Goal: Information Seeking & Learning: Learn about a topic

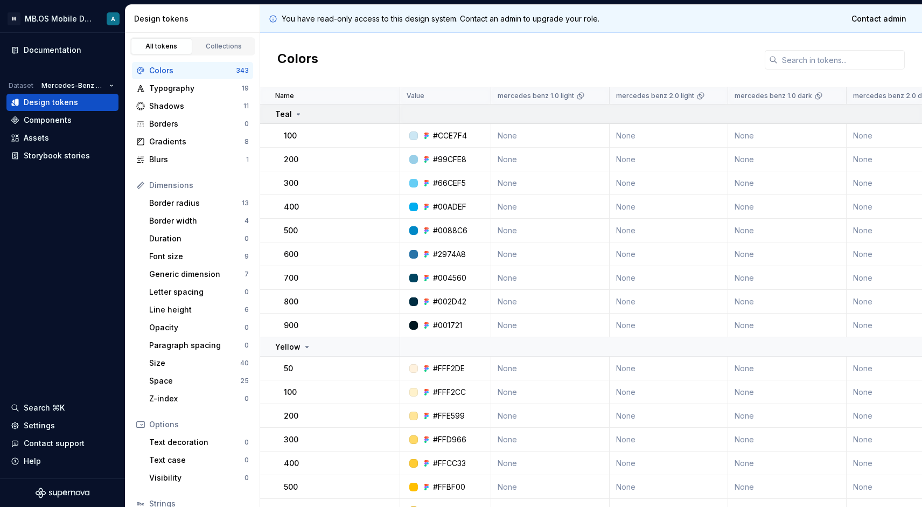
click at [292, 114] on div "Teal" at bounding box center [288, 114] width 27 height 11
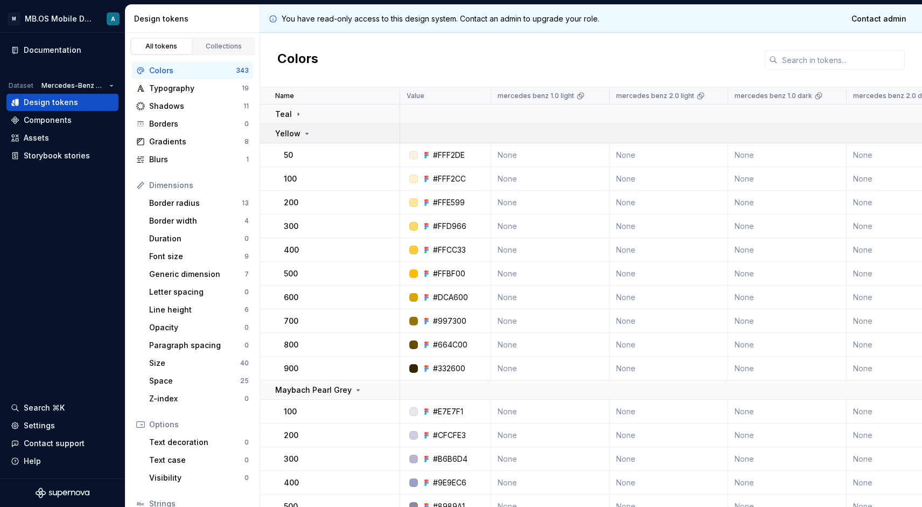
click at [295, 134] on p "Yellow" at bounding box center [287, 133] width 25 height 11
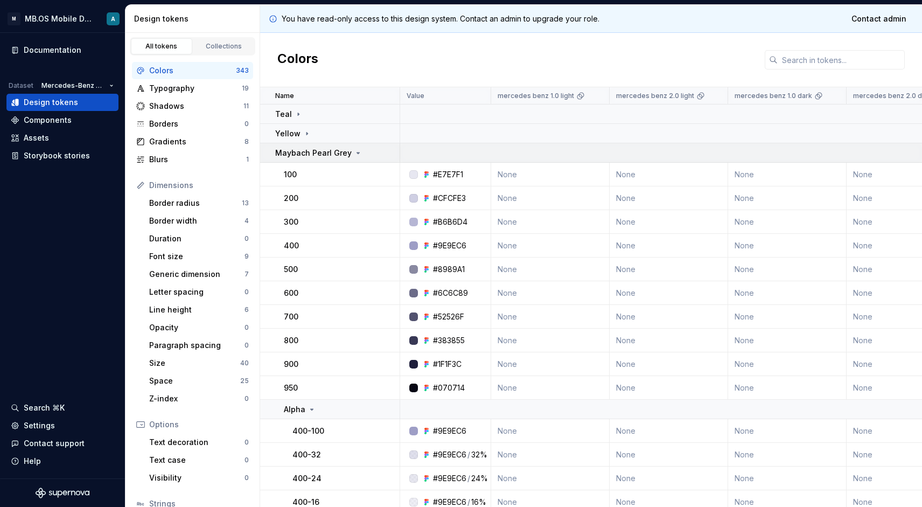
click at [299, 149] on p "Maybach Pearl Grey" at bounding box center [313, 153] width 77 height 11
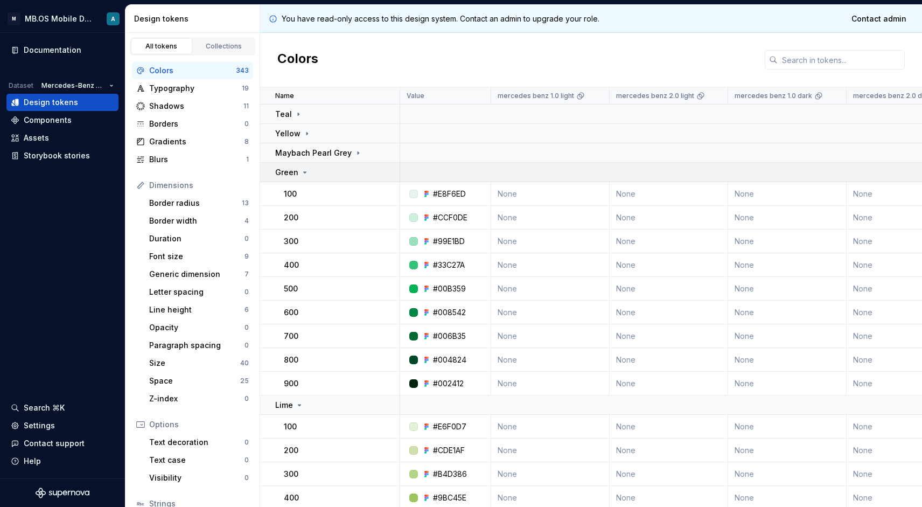
click at [302, 176] on icon at bounding box center [305, 172] width 9 height 9
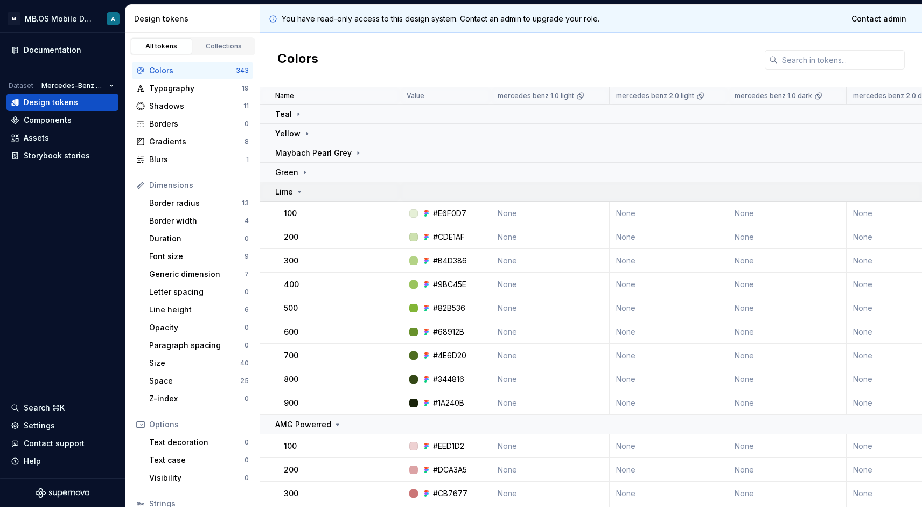
click at [296, 192] on icon at bounding box center [299, 192] width 9 height 9
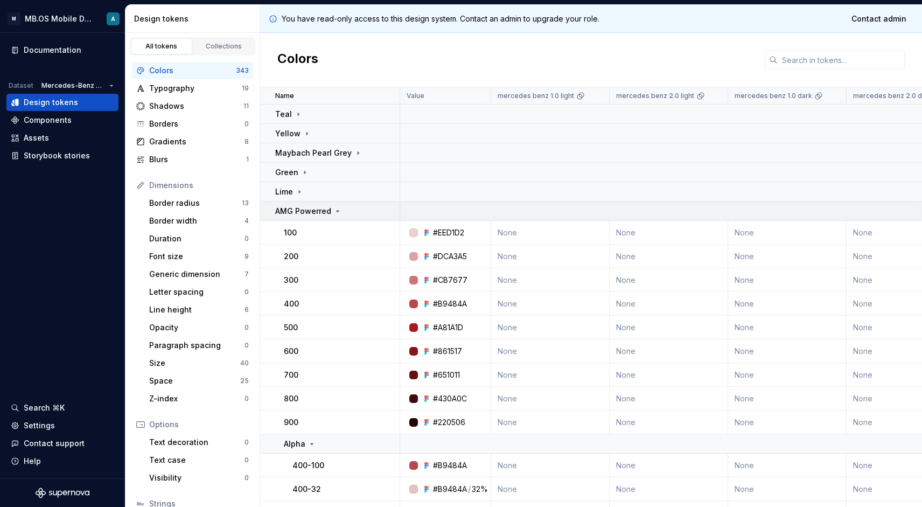
click at [330, 220] on td "AMG Powerred" at bounding box center [330, 211] width 140 height 19
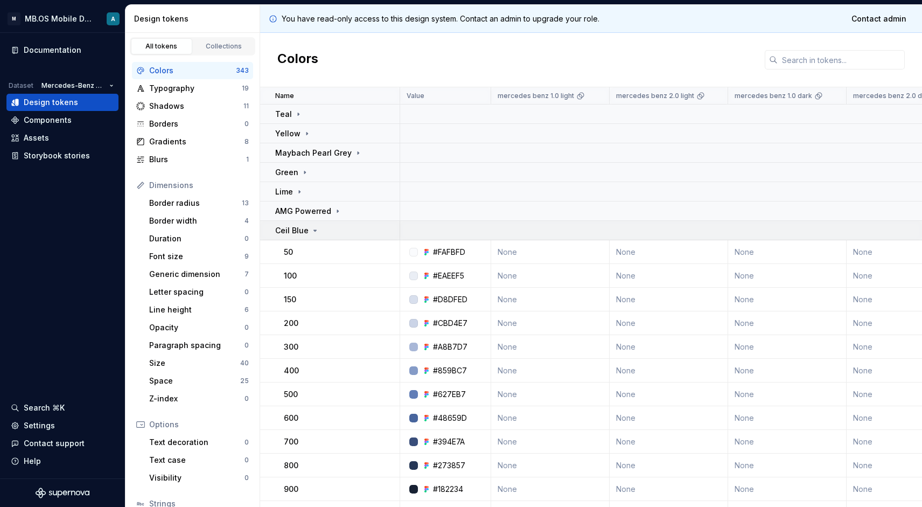
click at [319, 225] on div "Ceil Blue" at bounding box center [337, 230] width 124 height 11
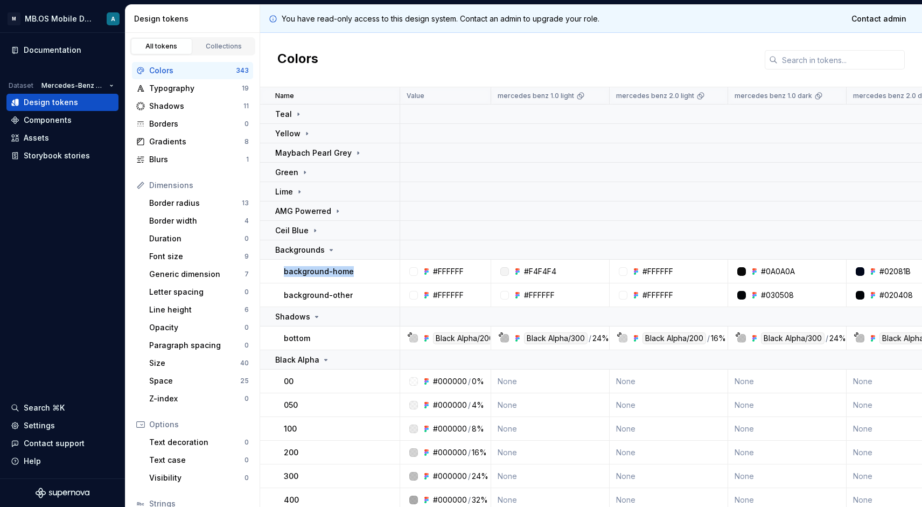
drag, startPoint x: 288, startPoint y: 271, endPoint x: 375, endPoint y: 271, distance: 86.7
click at [375, 271] on div "background-home" at bounding box center [341, 271] width 115 height 11
copy p "background-home"
click at [329, 274] on p "background-home" at bounding box center [319, 271] width 70 height 11
drag, startPoint x: 284, startPoint y: 273, endPoint x: 327, endPoint y: 273, distance: 43.1
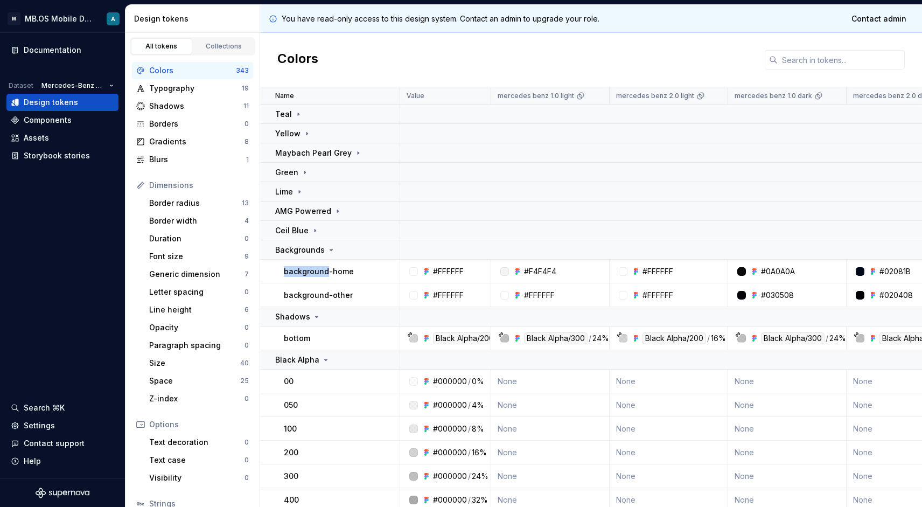
click at [327, 273] on p "background-home" at bounding box center [319, 271] width 70 height 11
copy p "background"
drag, startPoint x: 351, startPoint y: 272, endPoint x: 282, endPoint y: 269, distance: 68.5
click at [282, 269] on td "background-home" at bounding box center [330, 272] width 140 height 24
copy p "background-home"
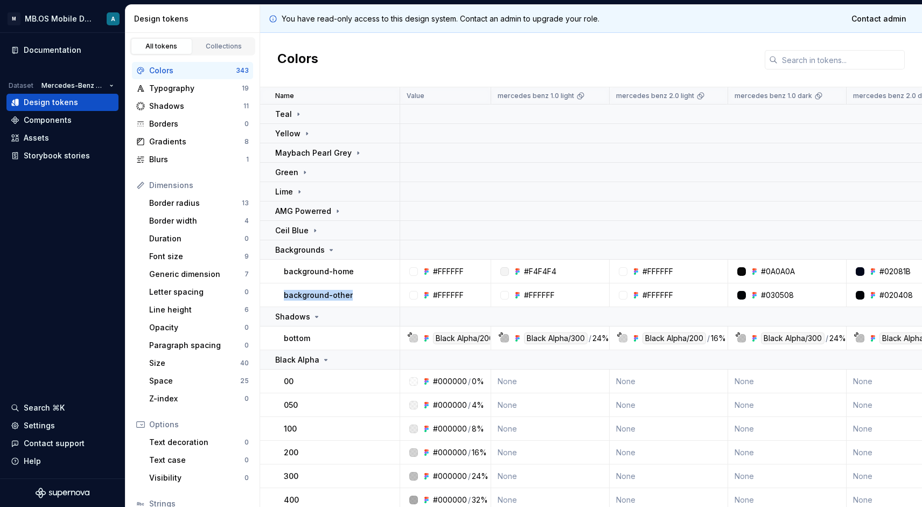
drag, startPoint x: 352, startPoint y: 295, endPoint x: 275, endPoint y: 295, distance: 77.6
click at [275, 295] on td "background-other" at bounding box center [330, 295] width 140 height 24
copy p "background-other"
click at [317, 253] on p "Backgrounds" at bounding box center [300, 250] width 50 height 11
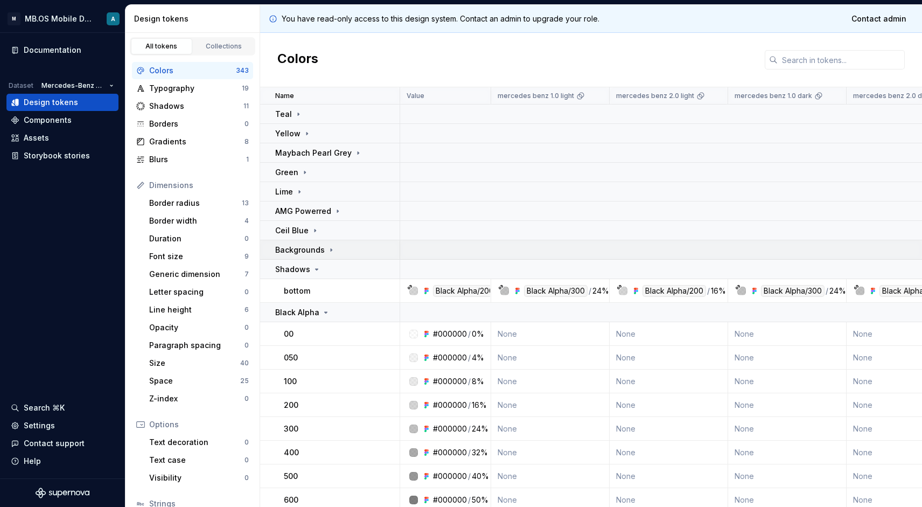
click at [324, 253] on div "Backgrounds" at bounding box center [305, 250] width 60 height 11
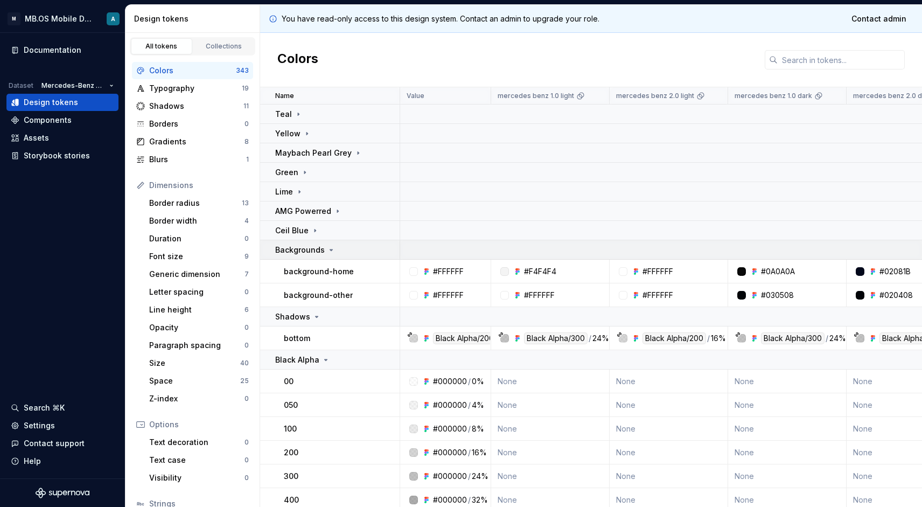
click at [318, 252] on p "Backgrounds" at bounding box center [300, 250] width 50 height 11
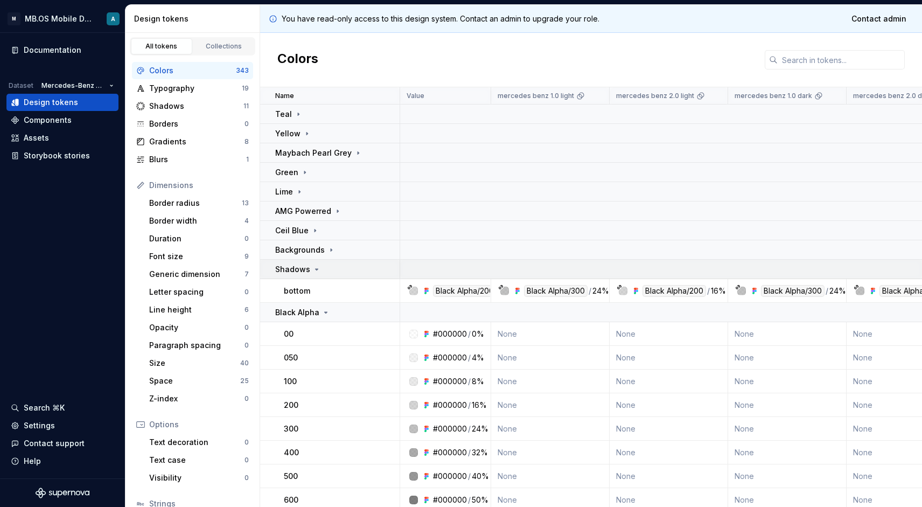
click at [304, 271] on p "Shadows" at bounding box center [292, 269] width 35 height 11
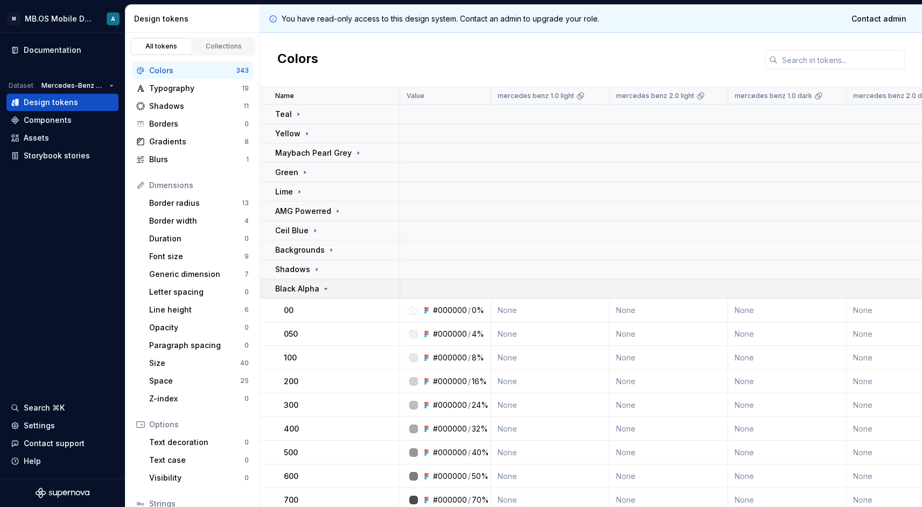
click at [311, 289] on p "Black Alpha" at bounding box center [297, 288] width 44 height 11
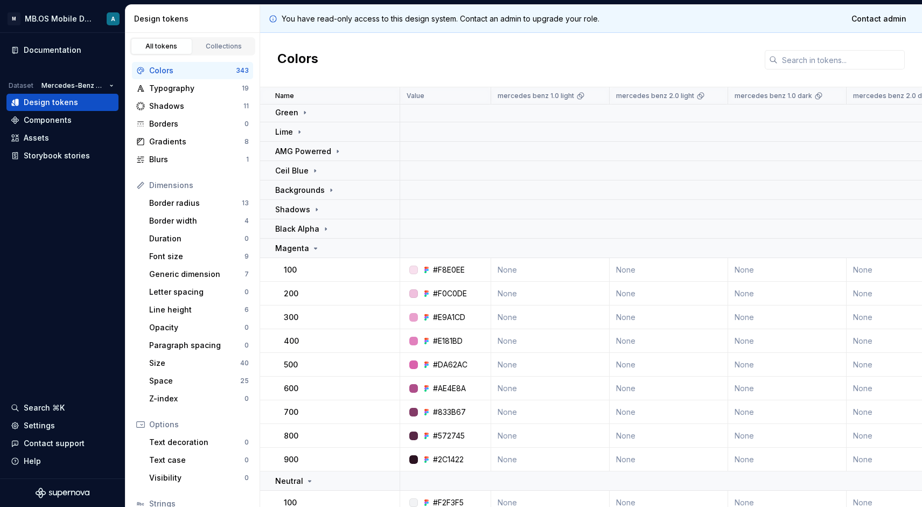
scroll to position [86, 0]
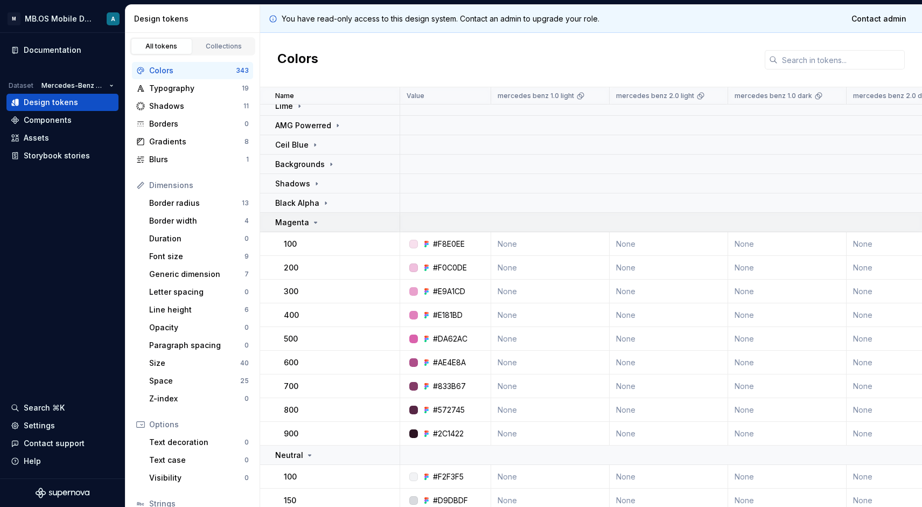
click at [301, 221] on p "Magenta" at bounding box center [292, 222] width 34 height 11
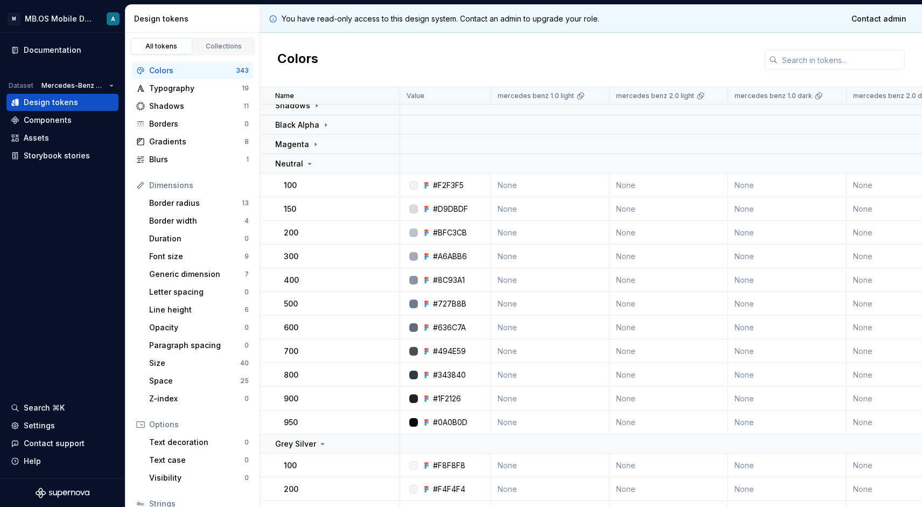
scroll to position [165, 0]
click at [283, 168] on td "Neutral" at bounding box center [330, 161] width 140 height 19
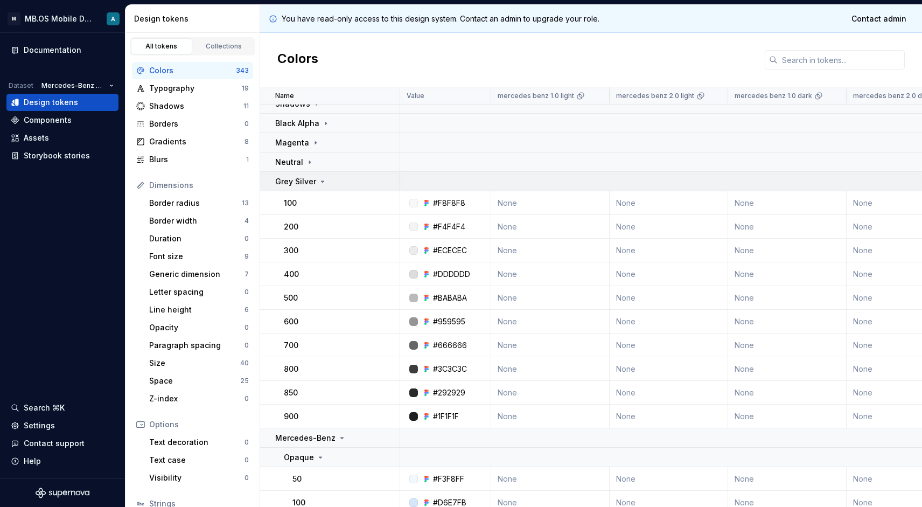
click at [300, 179] on p "Grey Silver" at bounding box center [295, 181] width 41 height 11
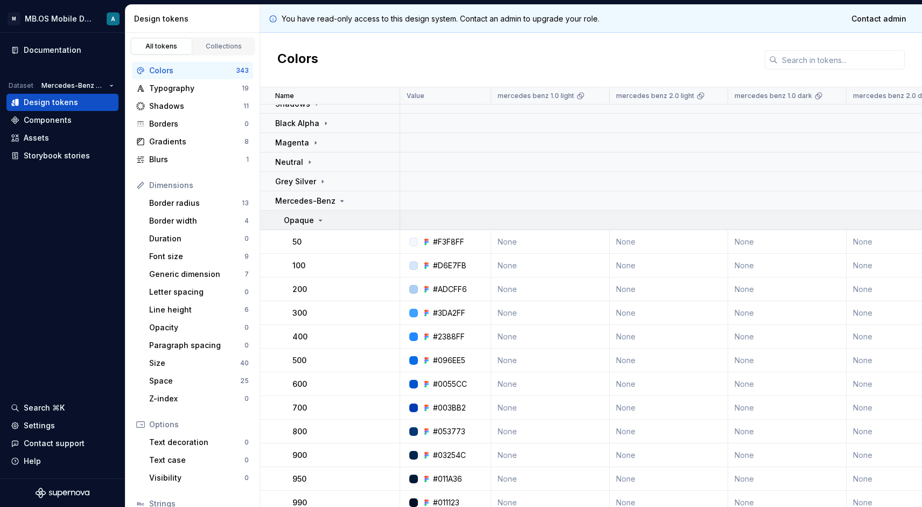
click at [309, 215] on p "Opaque" at bounding box center [299, 220] width 30 height 11
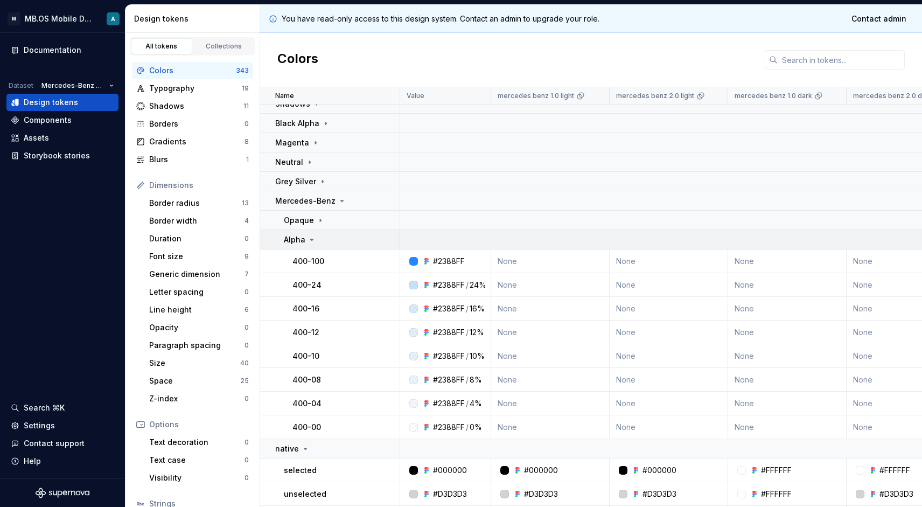
click at [305, 239] on div "Alpha" at bounding box center [300, 239] width 32 height 11
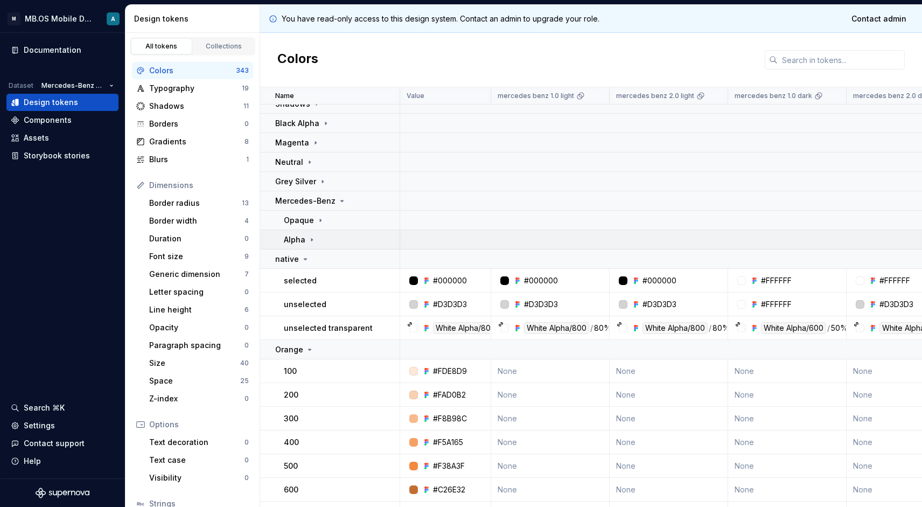
click at [305, 243] on div "Alpha" at bounding box center [300, 239] width 32 height 11
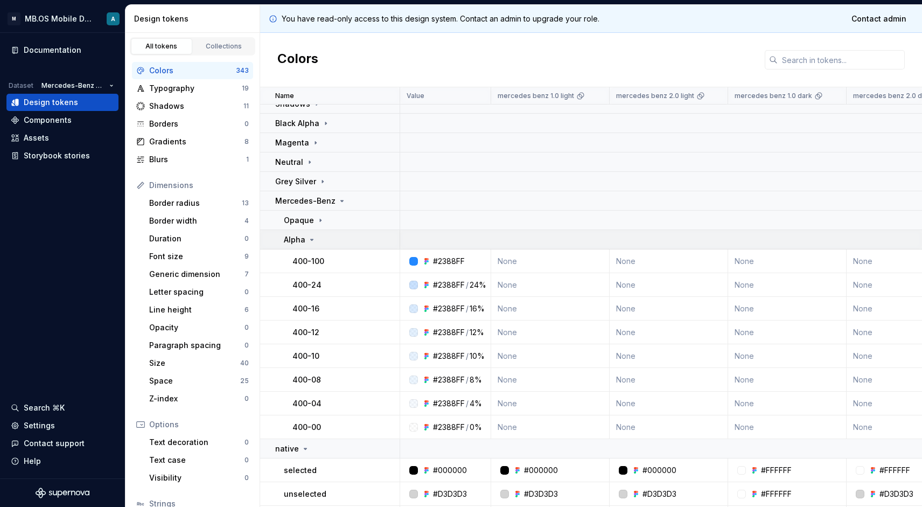
click at [308, 243] on icon at bounding box center [312, 239] width 9 height 9
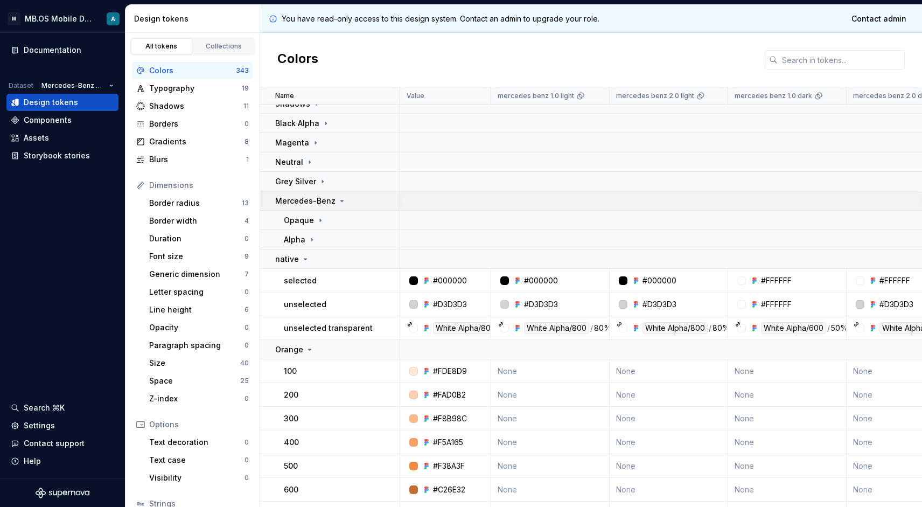
click at [319, 202] on p "Mercedes-Benz" at bounding box center [305, 201] width 60 height 11
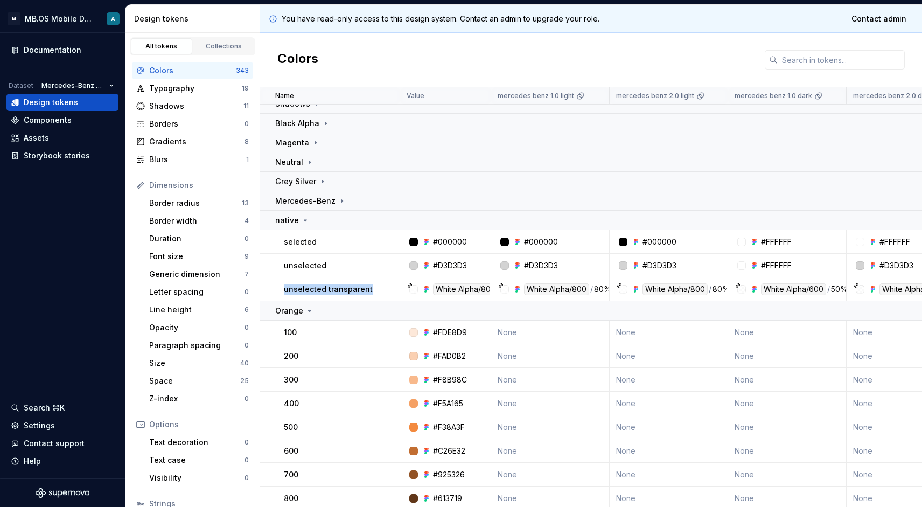
drag, startPoint x: 283, startPoint y: 290, endPoint x: 377, endPoint y: 290, distance: 93.8
click at [377, 290] on td "unselected transparent" at bounding box center [330, 289] width 140 height 24
copy p "unselected transparent"
click at [304, 217] on icon at bounding box center [305, 220] width 9 height 9
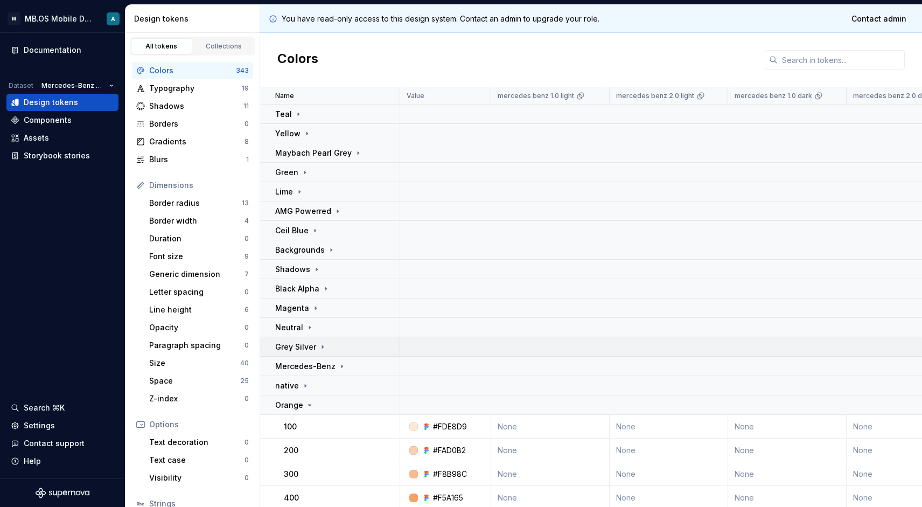
scroll to position [0, 0]
click at [291, 117] on div "Teal" at bounding box center [288, 114] width 27 height 11
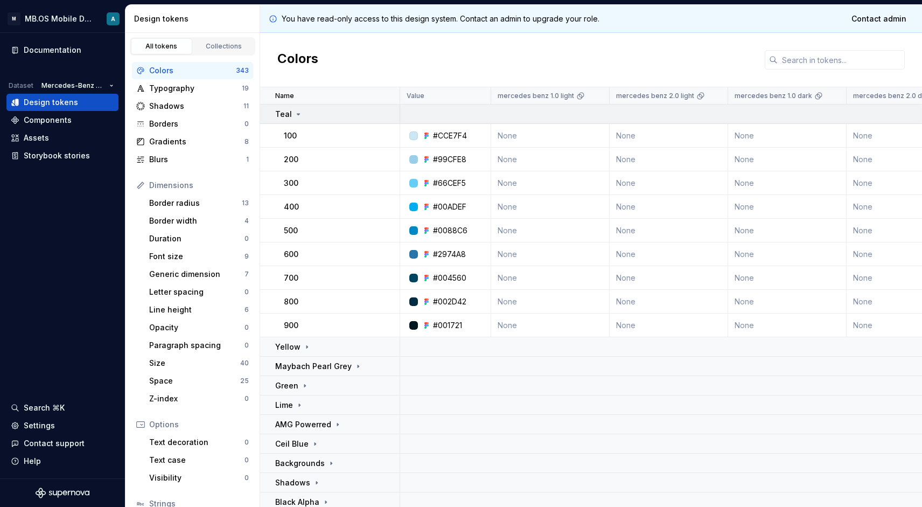
click at [291, 117] on div "Teal" at bounding box center [288, 114] width 27 height 11
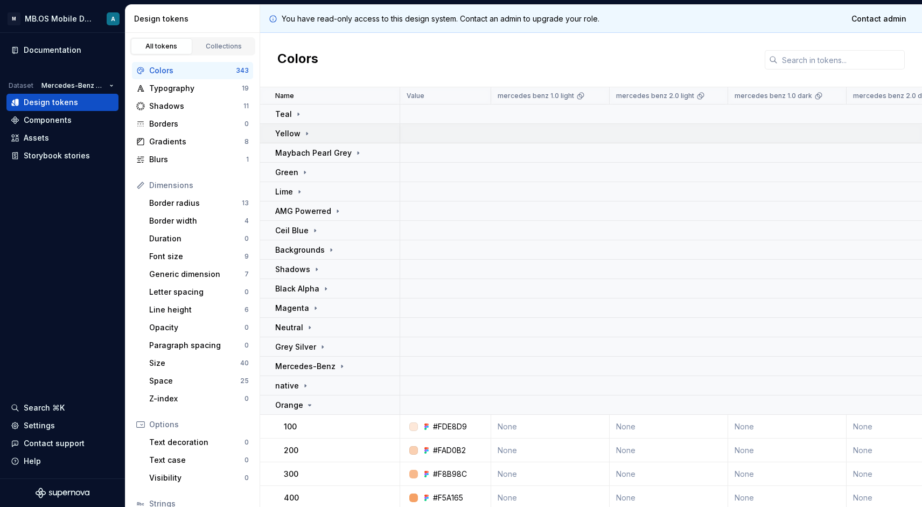
click at [294, 127] on td "Yellow" at bounding box center [330, 133] width 140 height 19
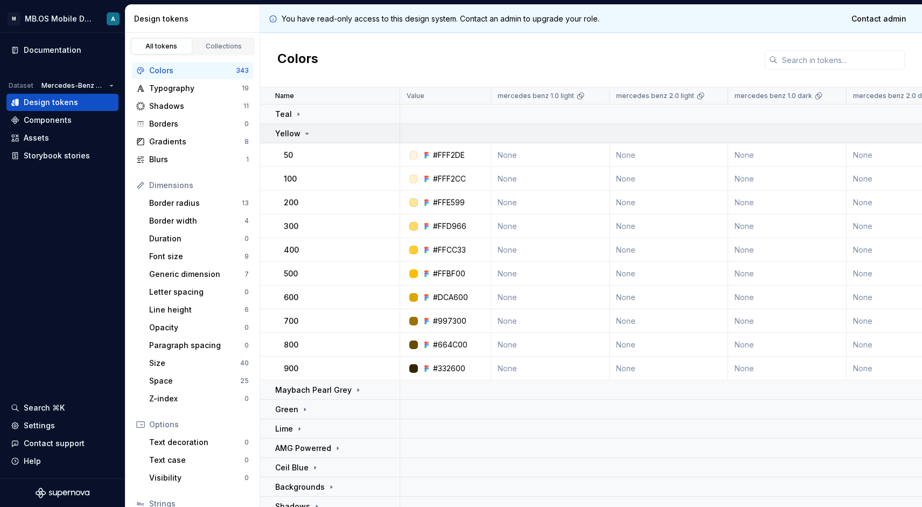
click at [295, 131] on p "Yellow" at bounding box center [287, 133] width 25 height 11
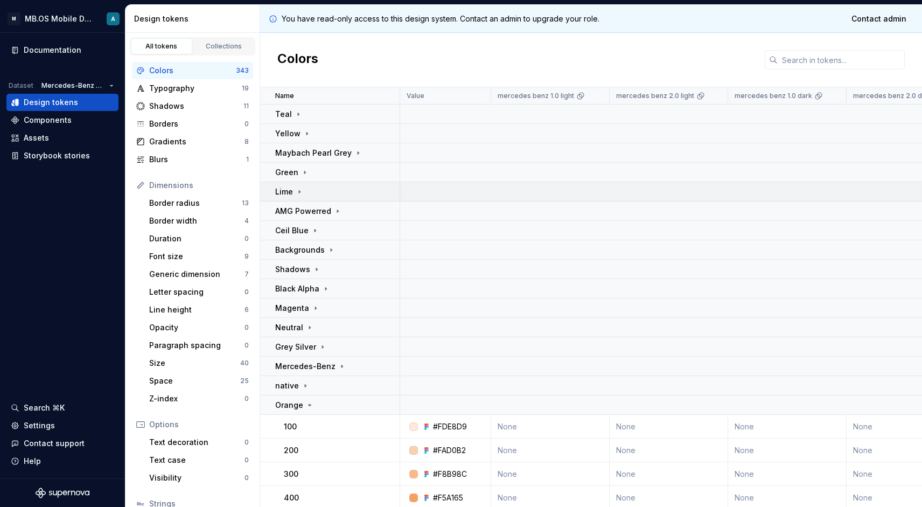
click at [290, 184] on td "Lime" at bounding box center [330, 191] width 140 height 19
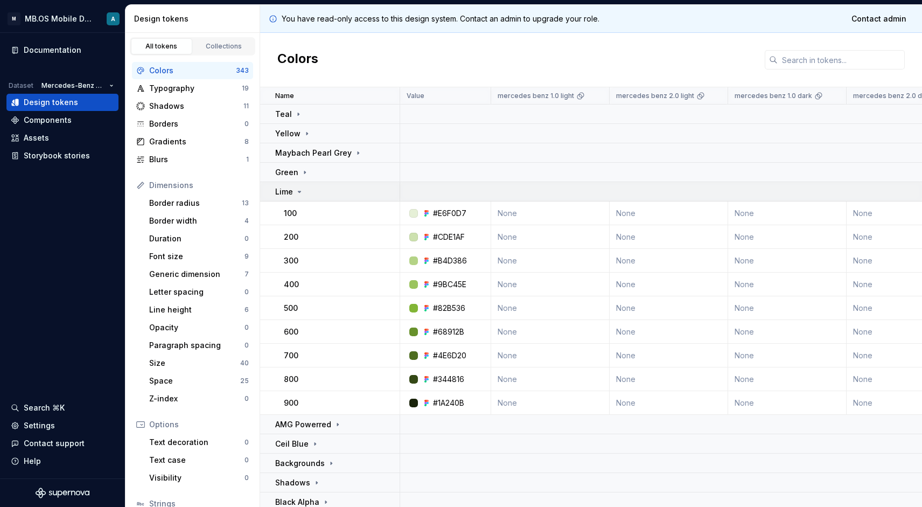
click at [292, 187] on p "Lime" at bounding box center [284, 191] width 18 height 11
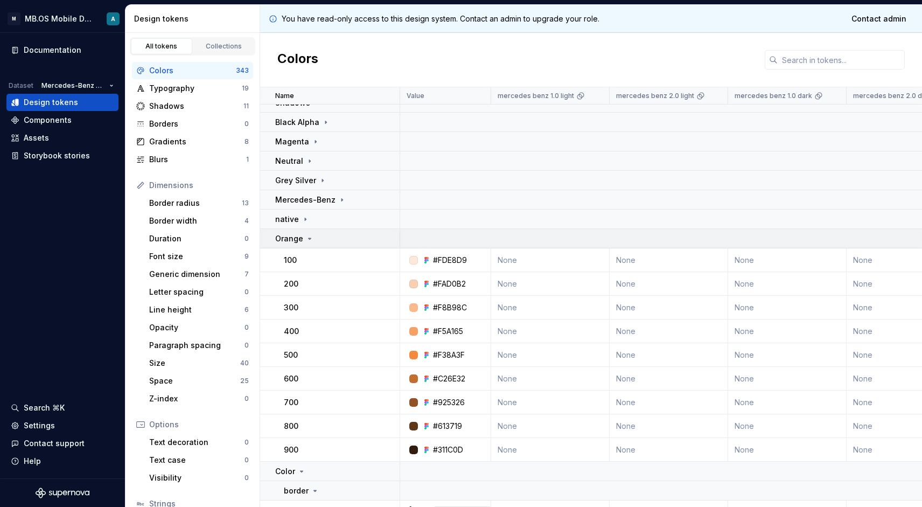
scroll to position [184, 0]
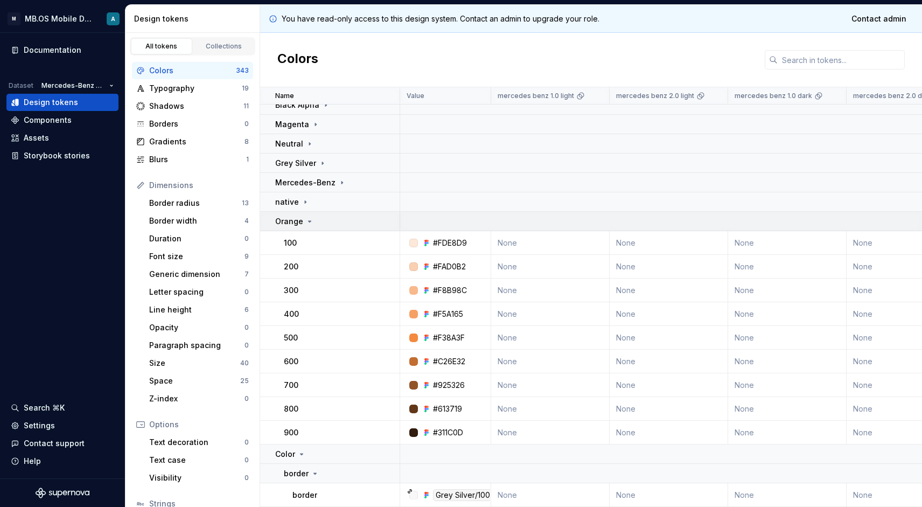
click at [295, 224] on p "Orange" at bounding box center [289, 221] width 28 height 11
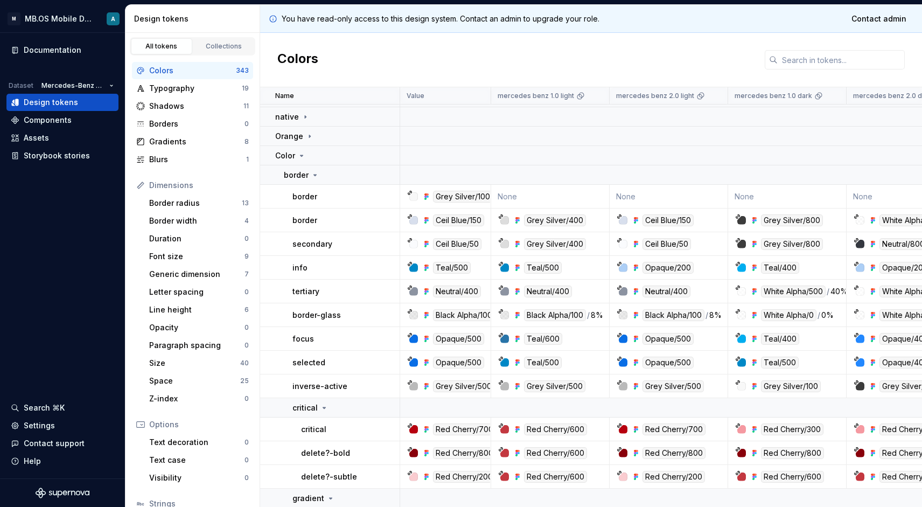
scroll to position [265, 0]
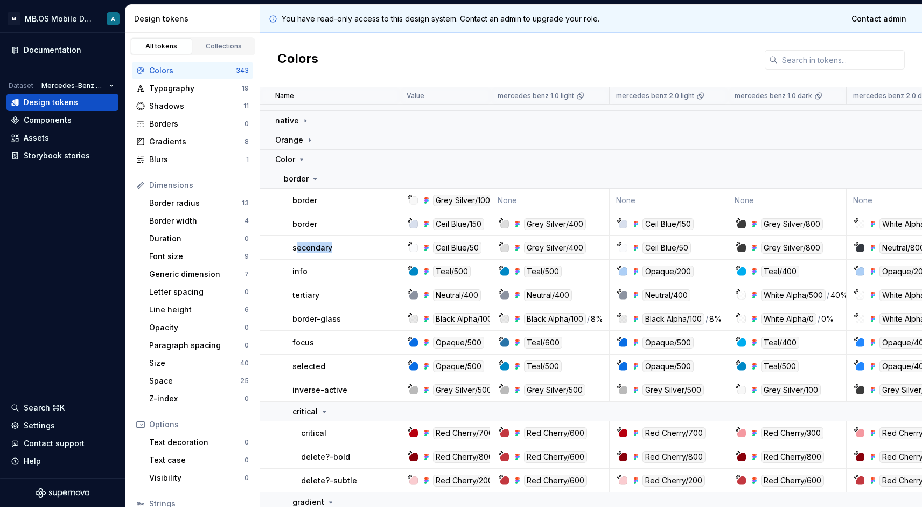
drag, startPoint x: 295, startPoint y: 248, endPoint x: 350, endPoint y: 248, distance: 55.0
click at [350, 248] on div "secondary" at bounding box center [346, 247] width 107 height 11
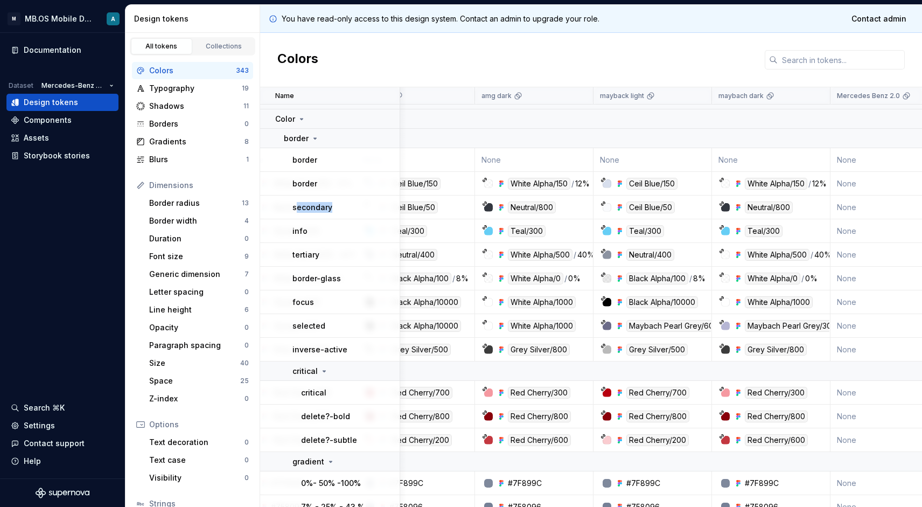
scroll to position [306, 575]
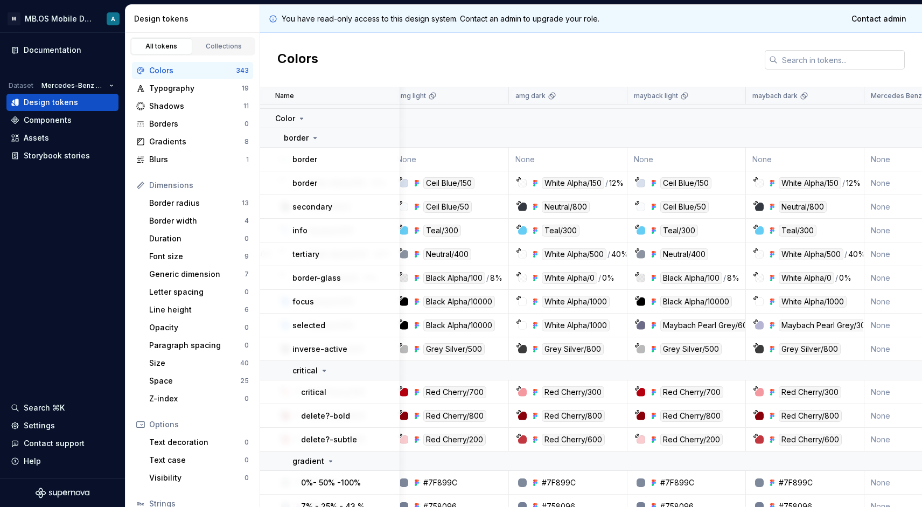
click at [807, 66] on input "text" at bounding box center [841, 59] width 127 height 19
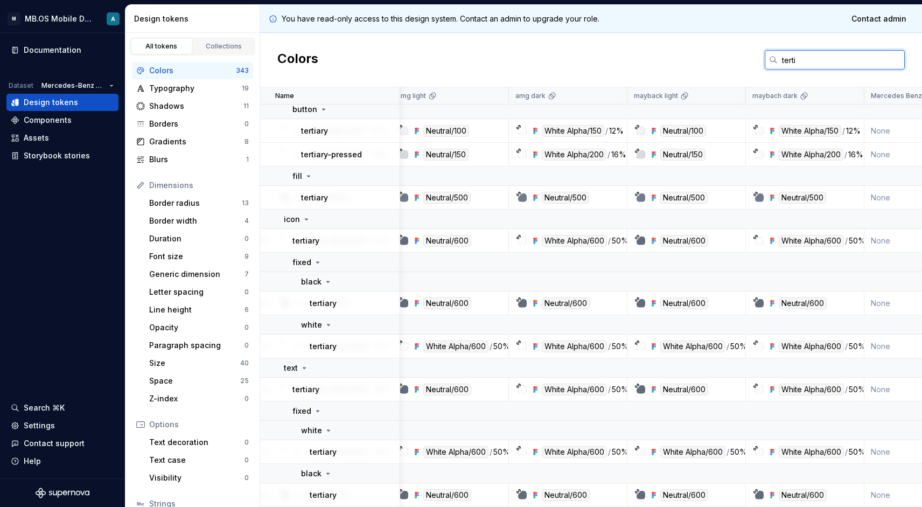
scroll to position [87, 575]
type input "tertiary"
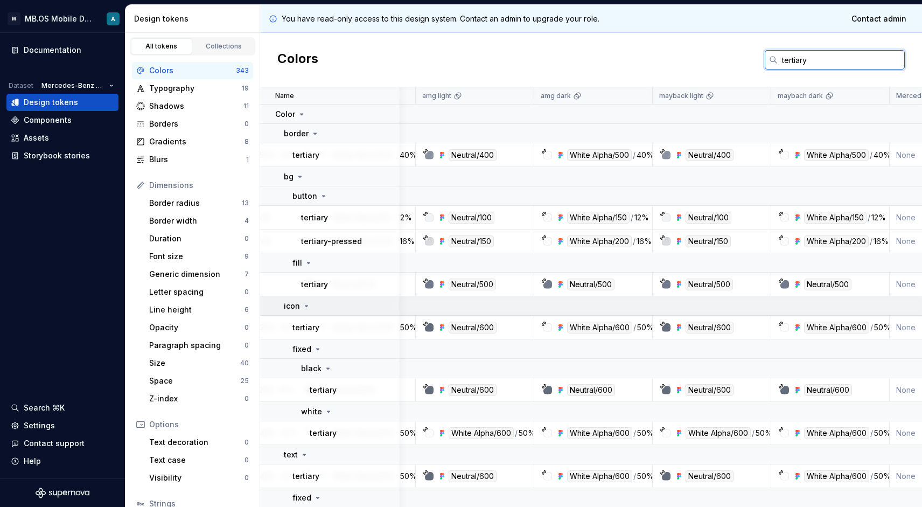
scroll to position [0, 554]
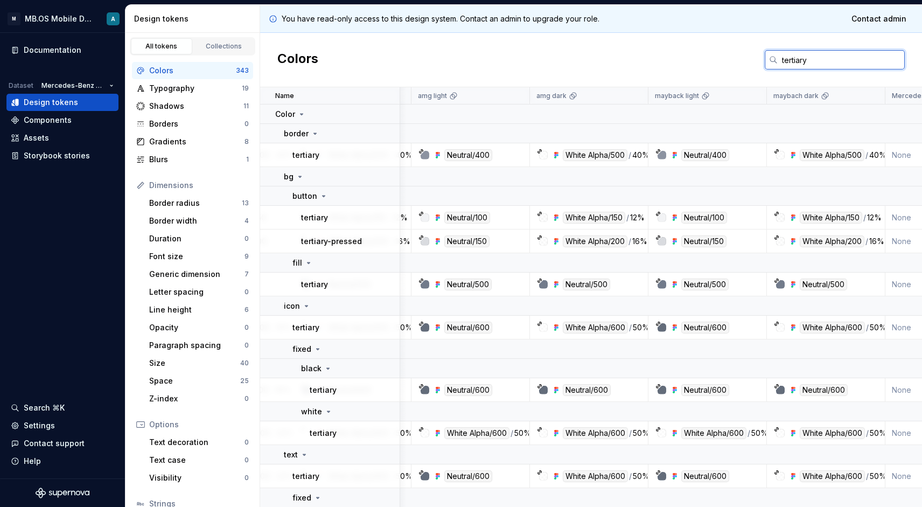
click at [795, 52] on input "tertiary" at bounding box center [841, 59] width 127 height 19
click at [795, 59] on input "tertiary" at bounding box center [841, 59] width 127 height 19
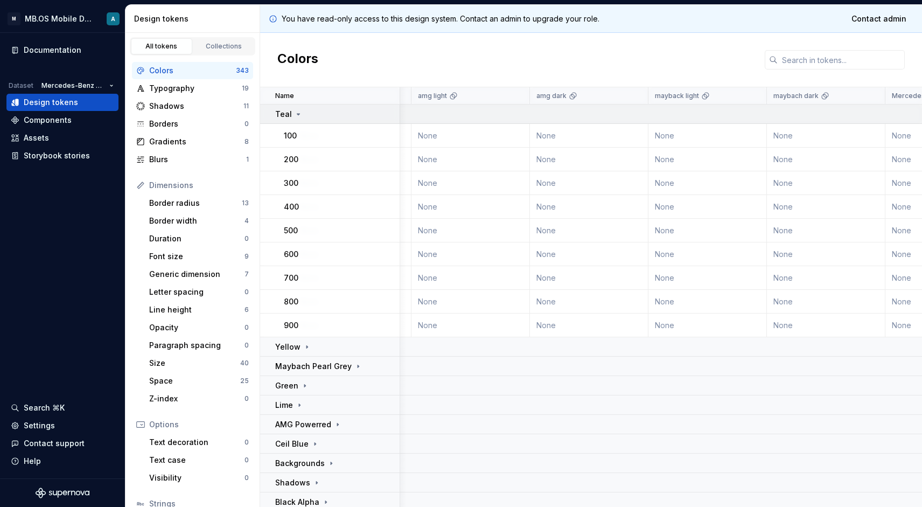
click at [289, 114] on p "Teal" at bounding box center [283, 114] width 17 height 11
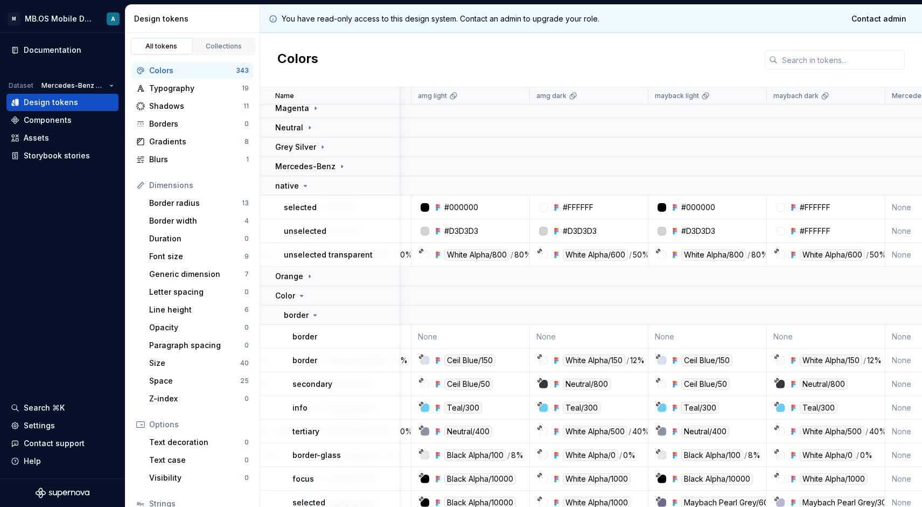
scroll to position [209, 554]
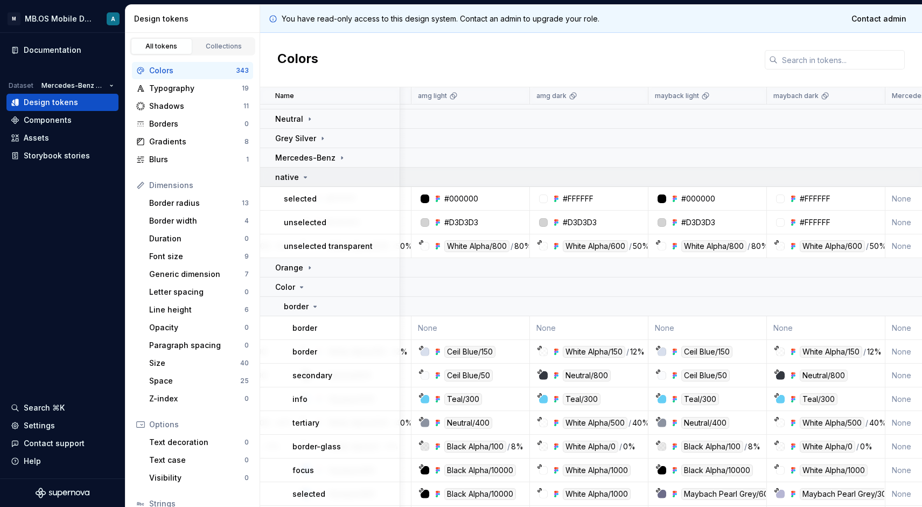
click at [294, 184] on td "native" at bounding box center [330, 177] width 140 height 19
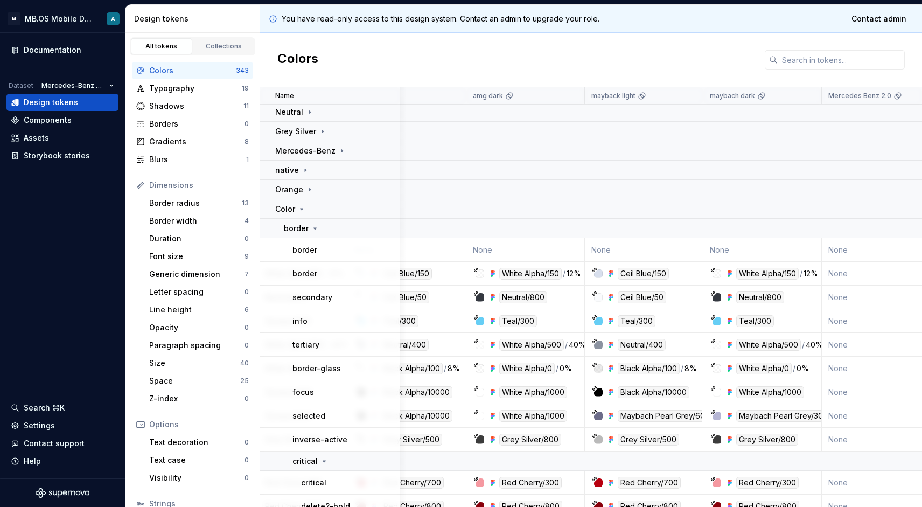
scroll to position [216, 599]
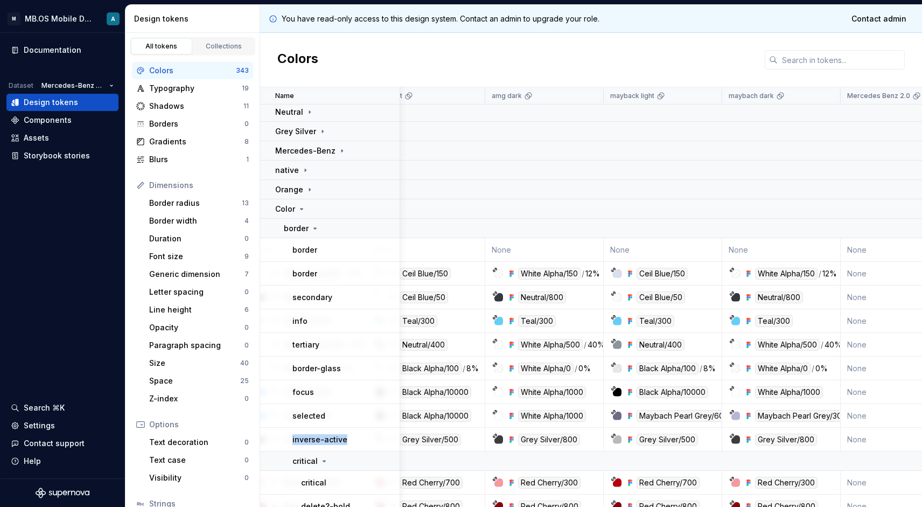
drag, startPoint x: 291, startPoint y: 439, endPoint x: 342, endPoint y: 437, distance: 50.7
click at [342, 437] on td "inverse-active" at bounding box center [330, 440] width 140 height 24
copy p "inverse-active"
click at [309, 228] on div "border" at bounding box center [302, 228] width 36 height 11
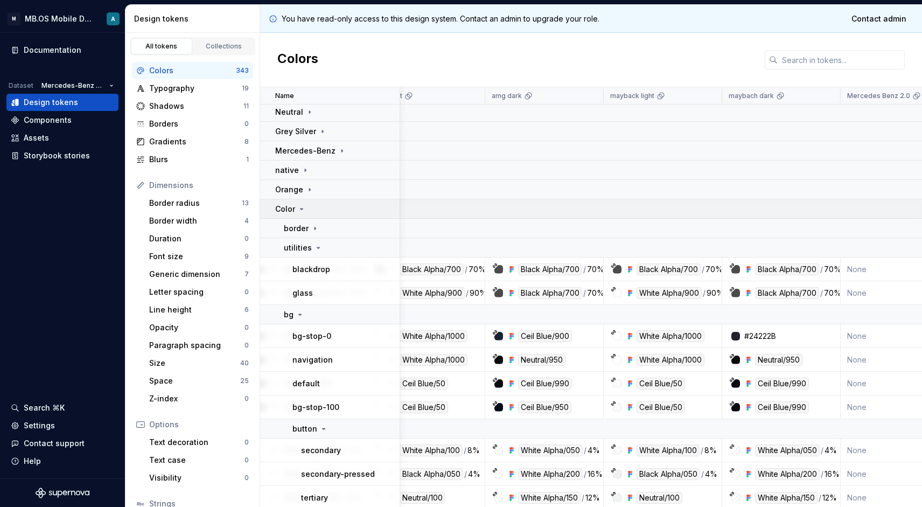
click at [293, 211] on p "Color" at bounding box center [285, 209] width 20 height 11
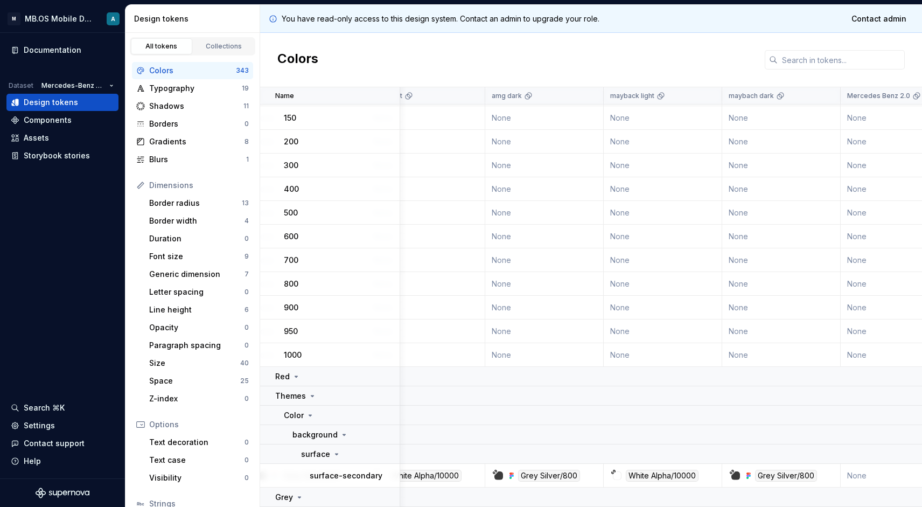
scroll to position [723, 599]
click at [289, 493] on p "Grey" at bounding box center [284, 497] width 18 height 11
click at [291, 499] on p "Grey" at bounding box center [284, 497] width 18 height 11
click at [294, 381] on div "Red" at bounding box center [287, 376] width 25 height 11
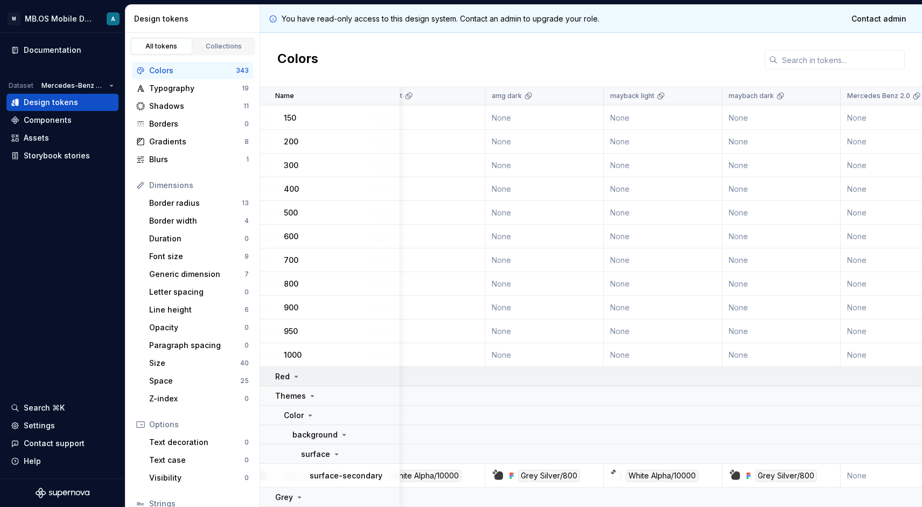
click at [294, 381] on div "Red" at bounding box center [287, 376] width 25 height 11
click at [313, 398] on icon at bounding box center [312, 396] width 9 height 9
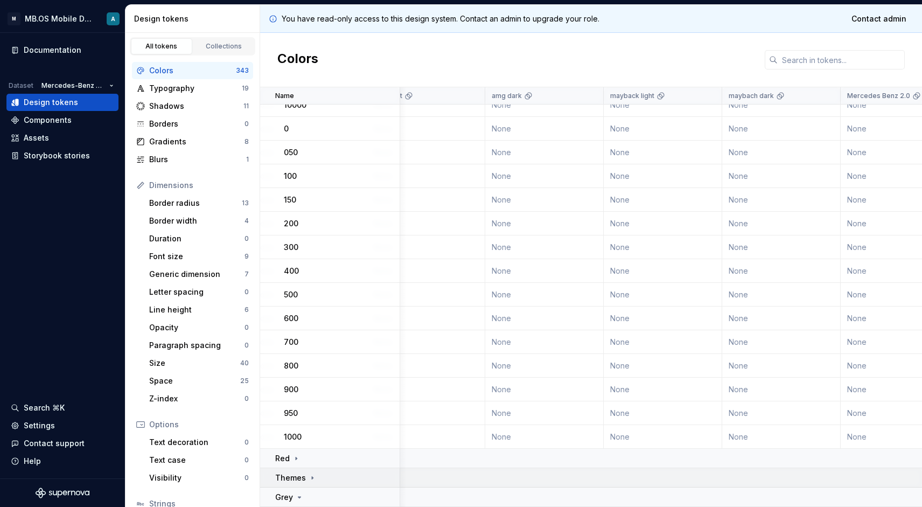
scroll to position [641, 599]
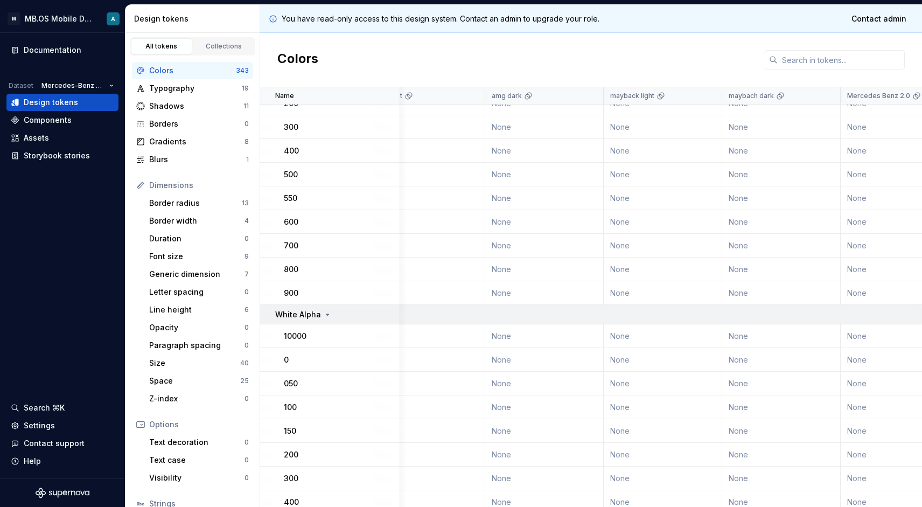
click at [302, 316] on p "White Alpha" at bounding box center [298, 314] width 46 height 11
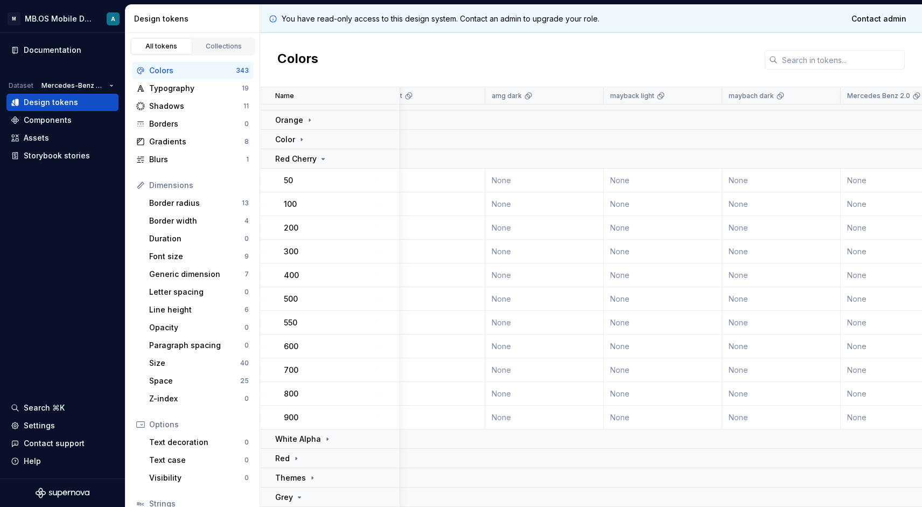
scroll to position [247, 599]
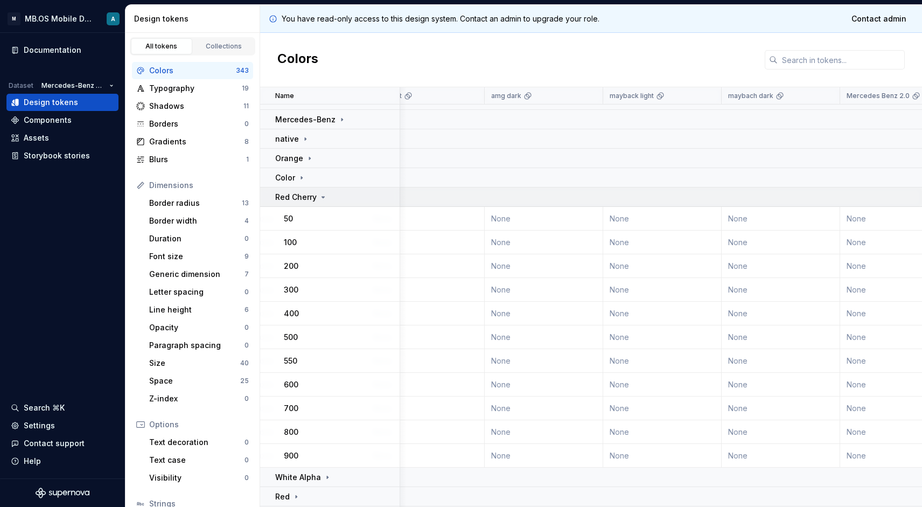
click at [304, 196] on p "Red Cherry" at bounding box center [295, 197] width 41 height 11
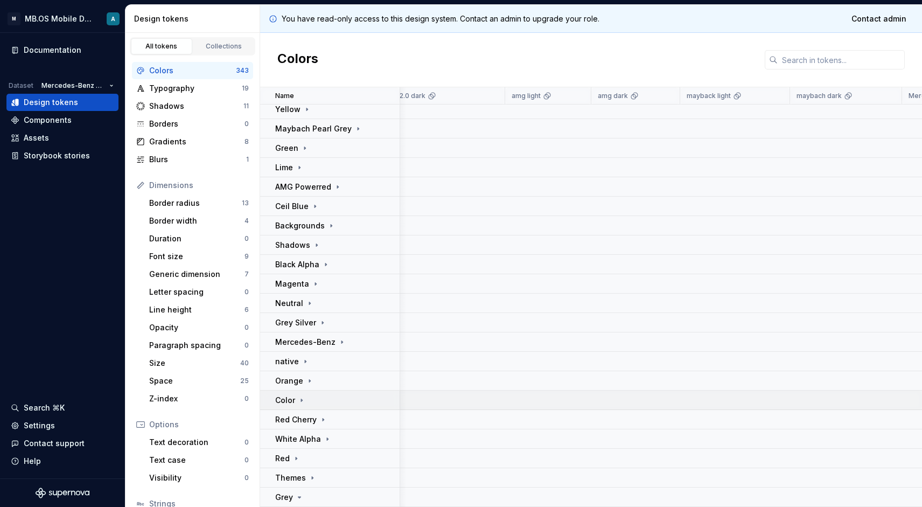
click at [294, 398] on p "Color" at bounding box center [285, 400] width 20 height 11
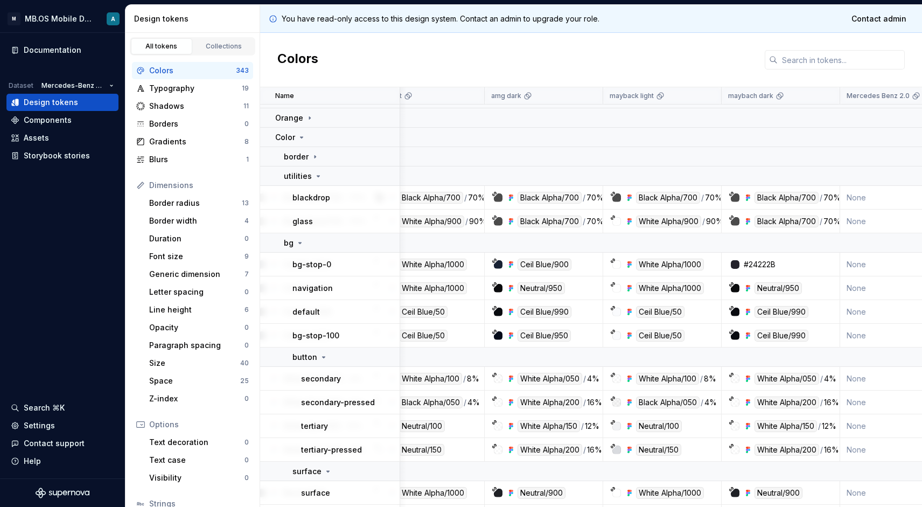
scroll to position [286, 599]
click at [303, 159] on p "border" at bounding box center [296, 157] width 25 height 11
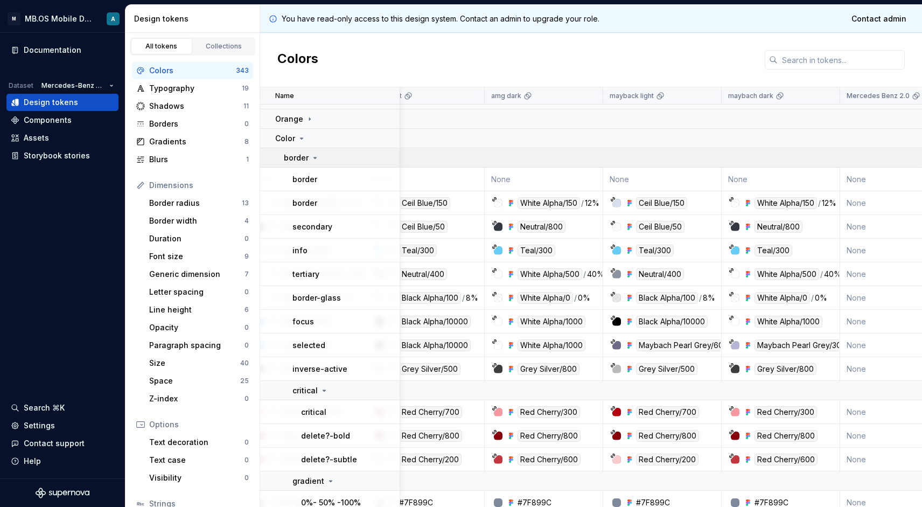
click at [306, 165] on td "border" at bounding box center [330, 157] width 140 height 19
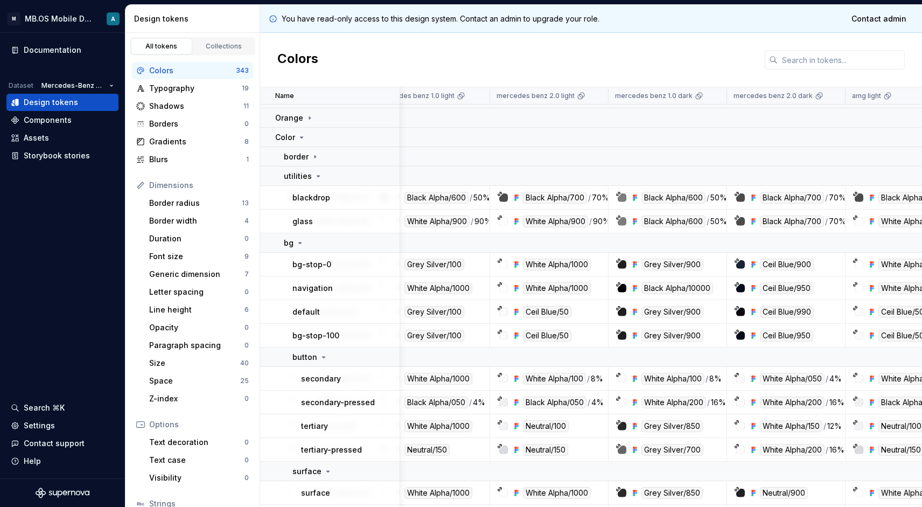
scroll to position [287, 117]
click at [316, 178] on icon at bounding box center [318, 176] width 9 height 9
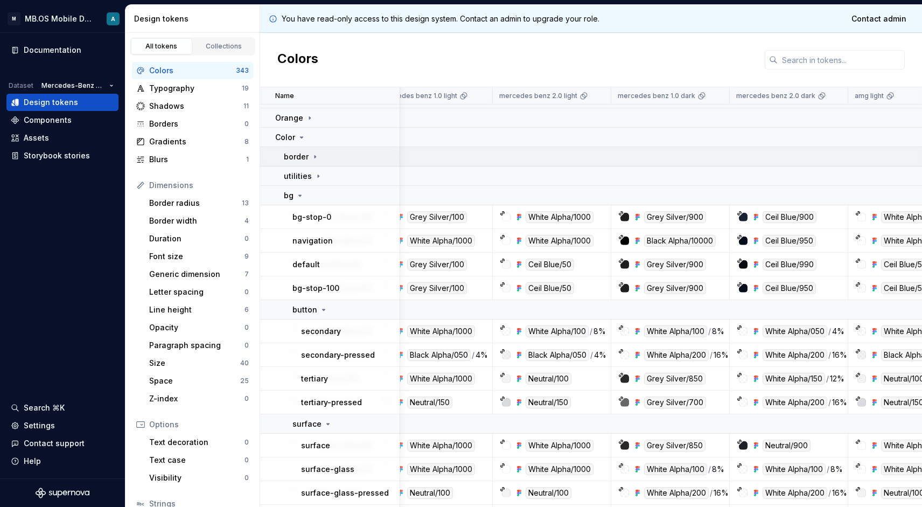
click at [311, 154] on icon at bounding box center [315, 156] width 9 height 9
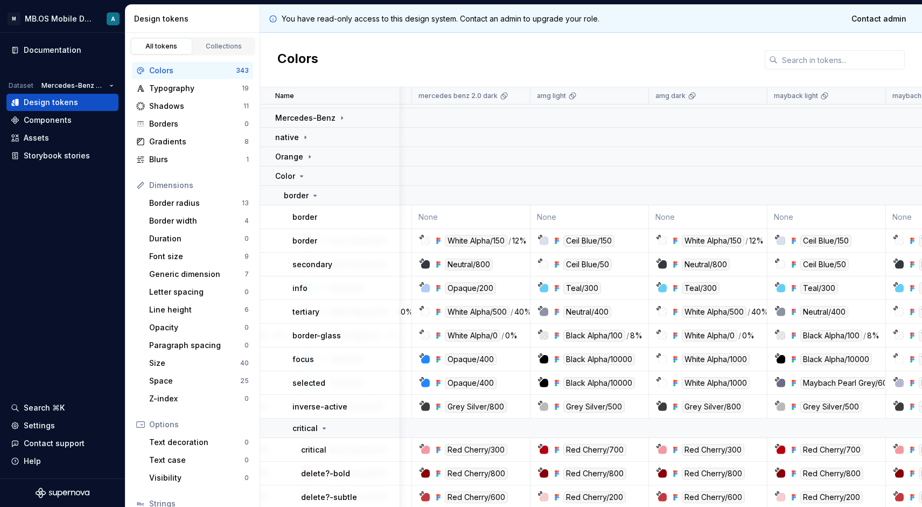
scroll to position [247, 429]
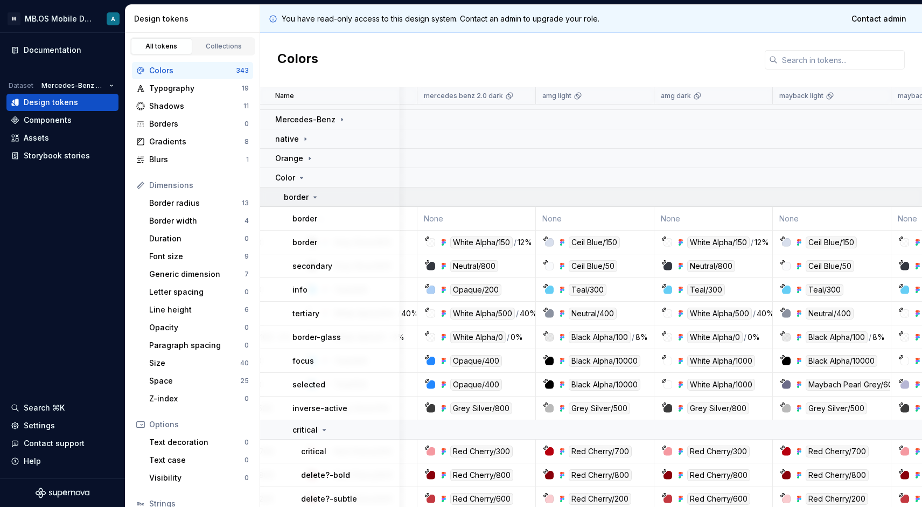
click at [303, 199] on p "border" at bounding box center [296, 197] width 25 height 11
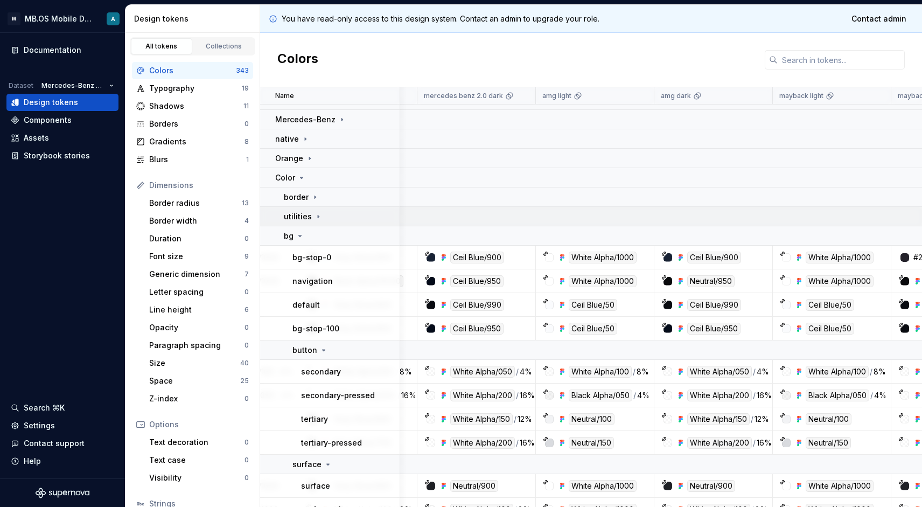
click at [308, 216] on p "utilities" at bounding box center [298, 216] width 28 height 11
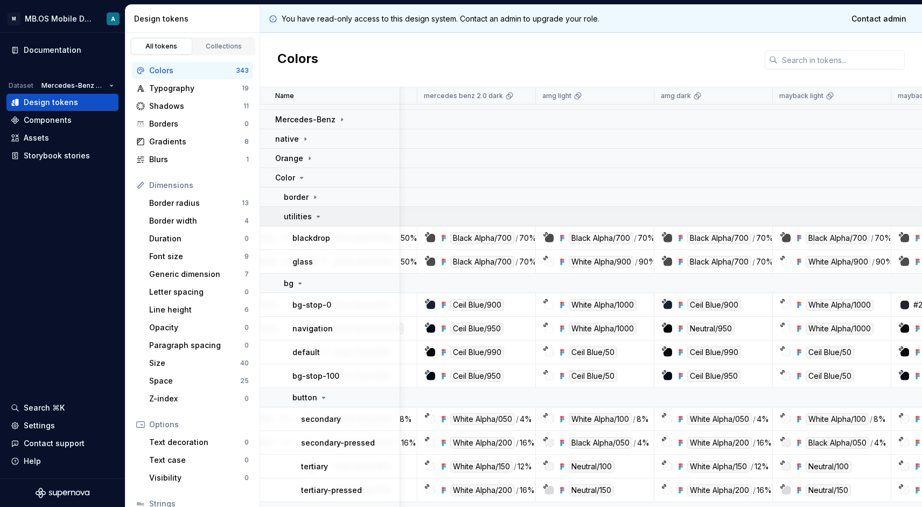
click at [308, 216] on p "utilities" at bounding box center [298, 216] width 28 height 11
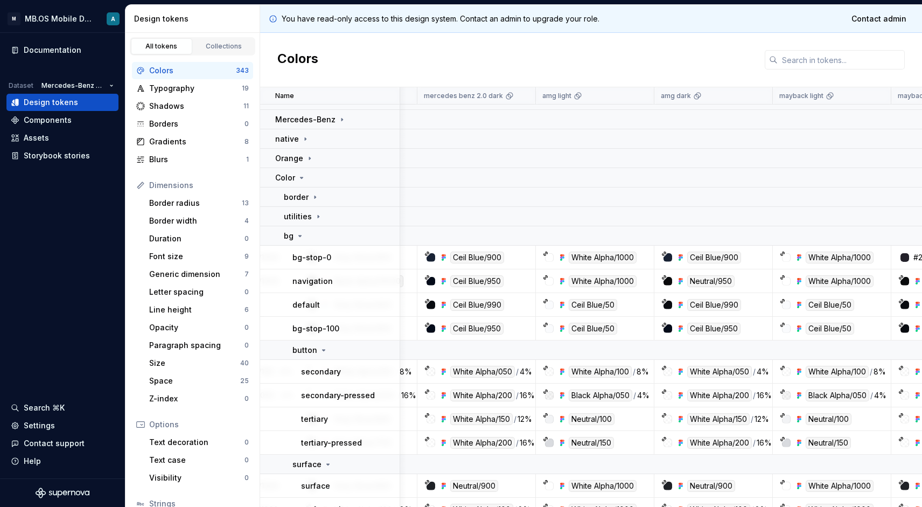
click at [310, 284] on p "navigation" at bounding box center [313, 281] width 40 height 11
copy p "navigation"
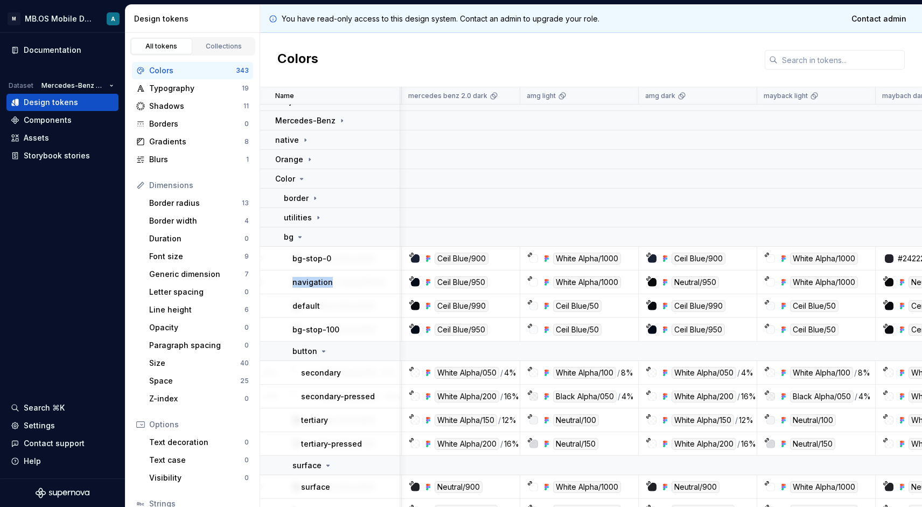
scroll to position [246, 448]
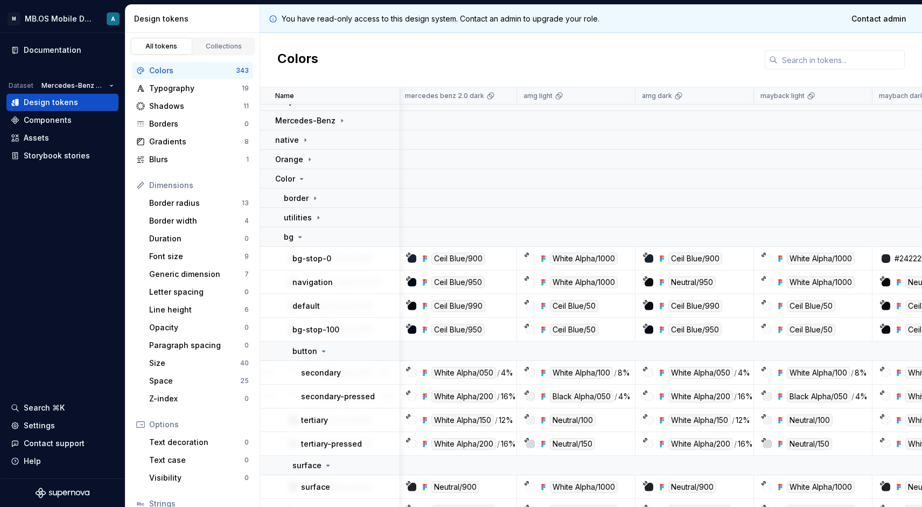
click at [310, 308] on p "default" at bounding box center [306, 306] width 27 height 11
copy p "default"
click at [298, 237] on icon at bounding box center [300, 237] width 9 height 9
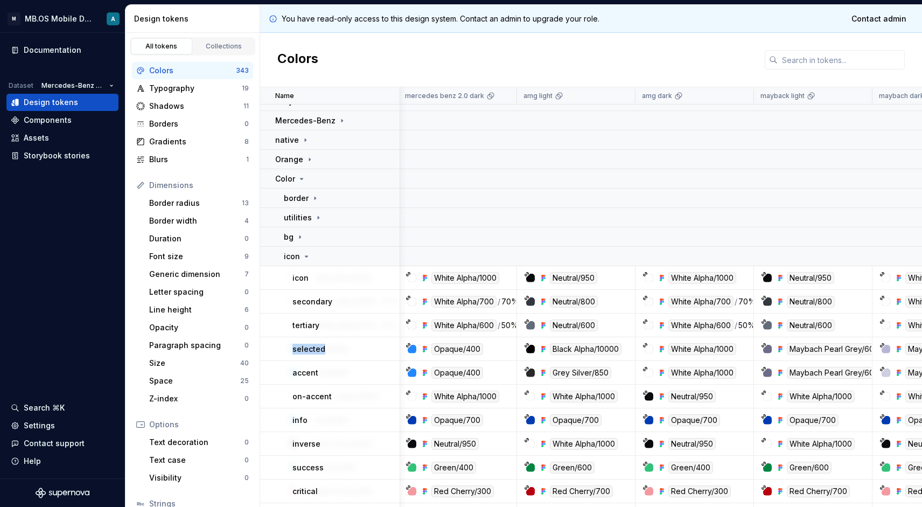
drag, startPoint x: 294, startPoint y: 348, endPoint x: 335, endPoint y: 348, distance: 40.4
click at [335, 348] on div "selected" at bounding box center [346, 349] width 107 height 11
copy p "selected"
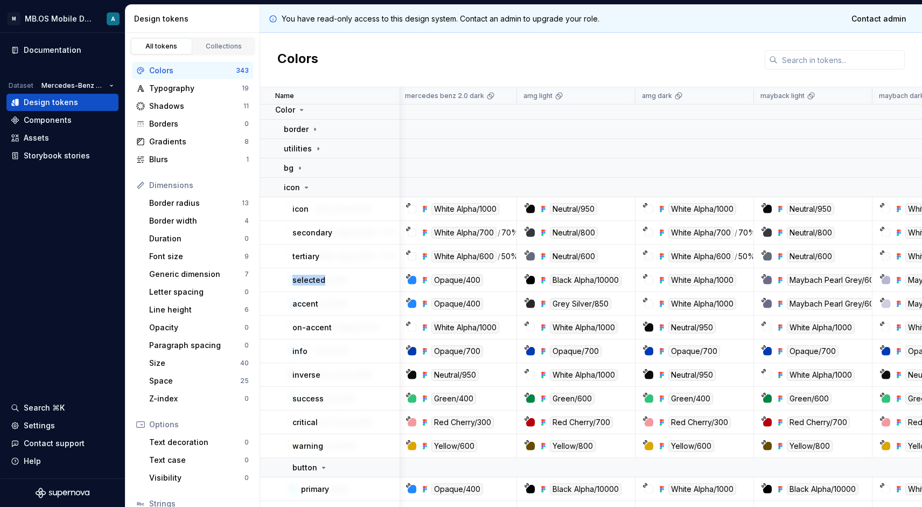
scroll to position [325, 448]
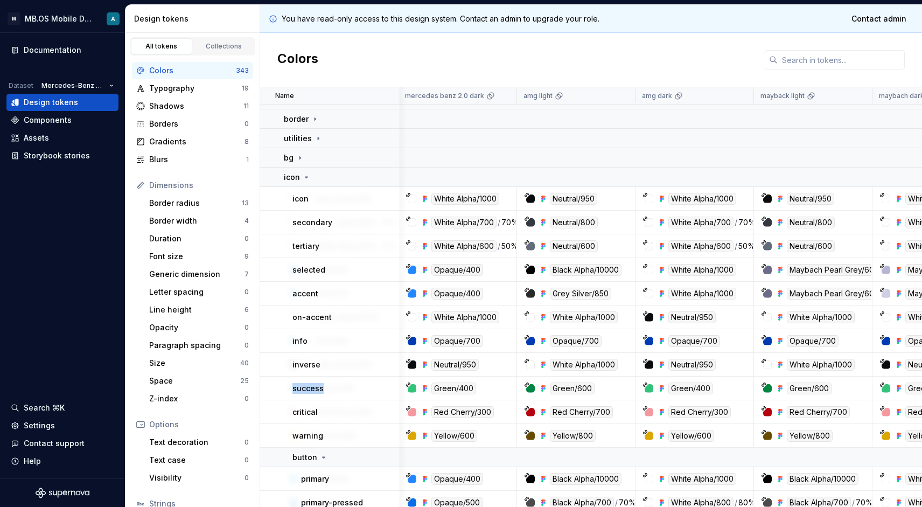
drag, startPoint x: 292, startPoint y: 387, endPoint x: 343, endPoint y: 387, distance: 50.6
click at [343, 387] on td "success" at bounding box center [330, 389] width 140 height 24
copy p "success"
click at [303, 413] on p "critical" at bounding box center [305, 412] width 25 height 11
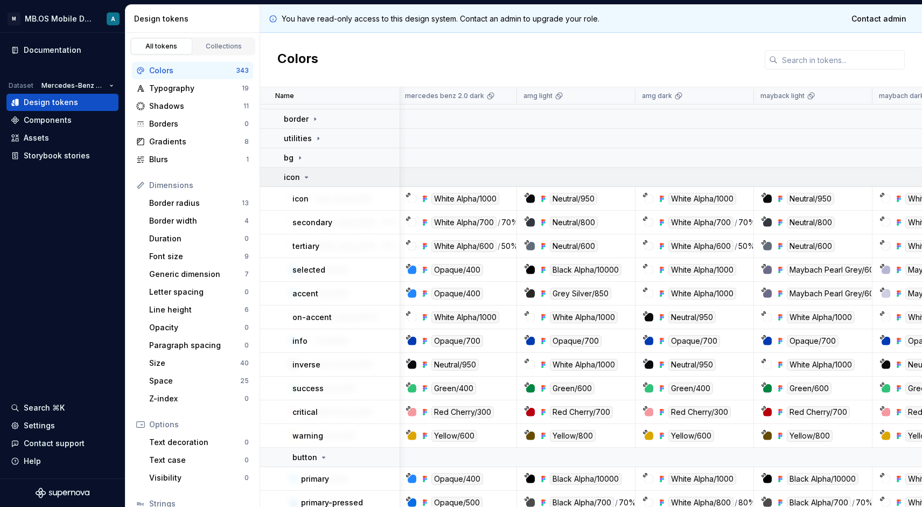
click at [298, 177] on p "icon" at bounding box center [292, 177] width 16 height 11
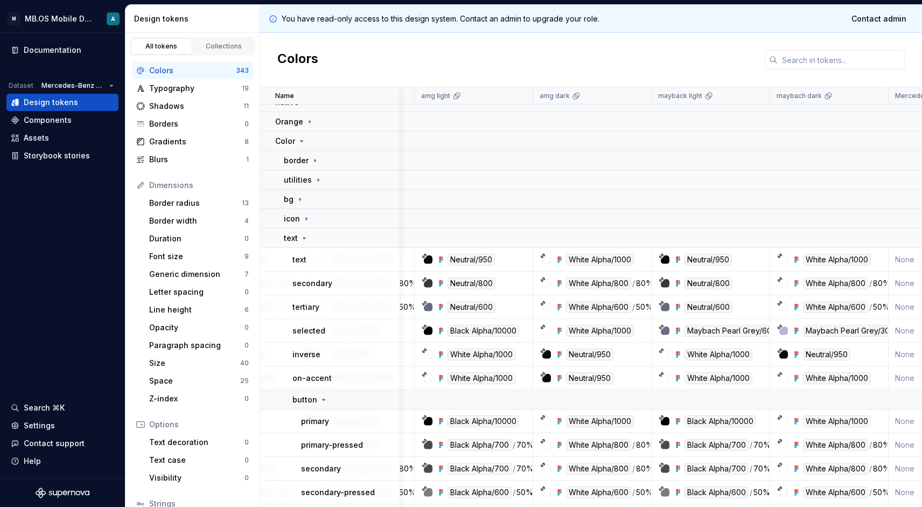
scroll to position [281, 552]
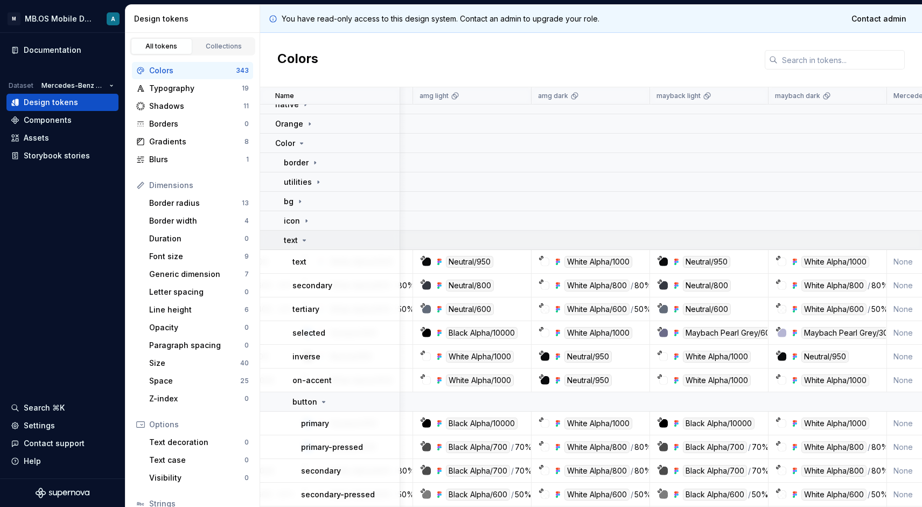
click at [302, 241] on icon at bounding box center [304, 240] width 9 height 9
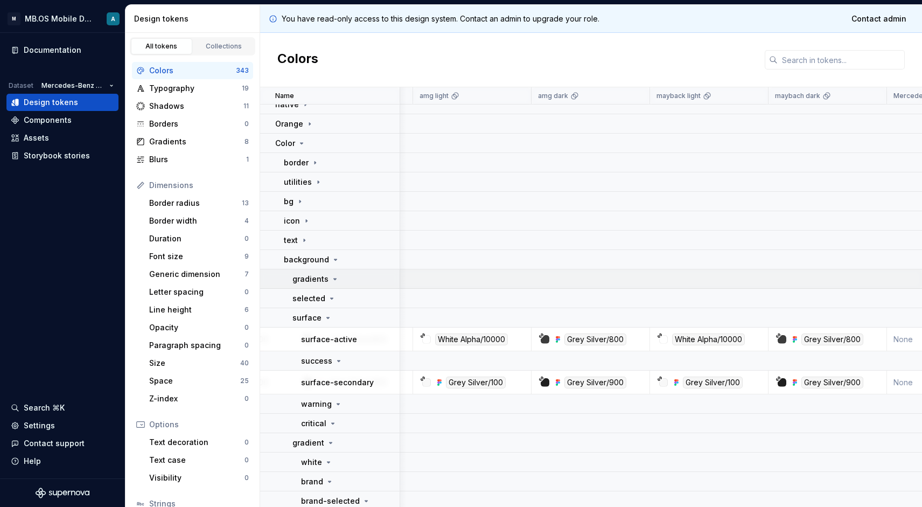
click at [331, 282] on icon at bounding box center [335, 279] width 9 height 9
click at [331, 281] on icon at bounding box center [335, 279] width 9 height 9
click at [331, 298] on icon at bounding box center [332, 298] width 3 height 1
click at [320, 275] on p "gradients" at bounding box center [311, 279] width 36 height 11
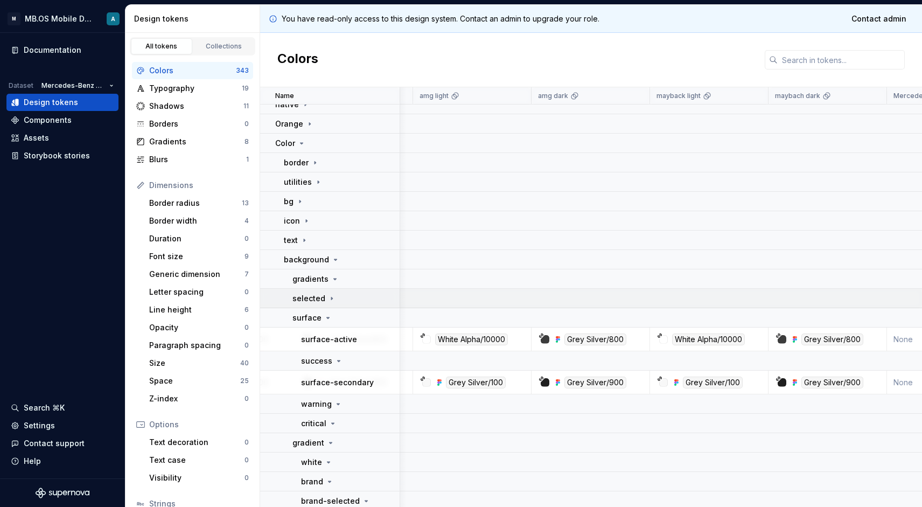
click at [334, 295] on icon at bounding box center [332, 298] width 9 height 9
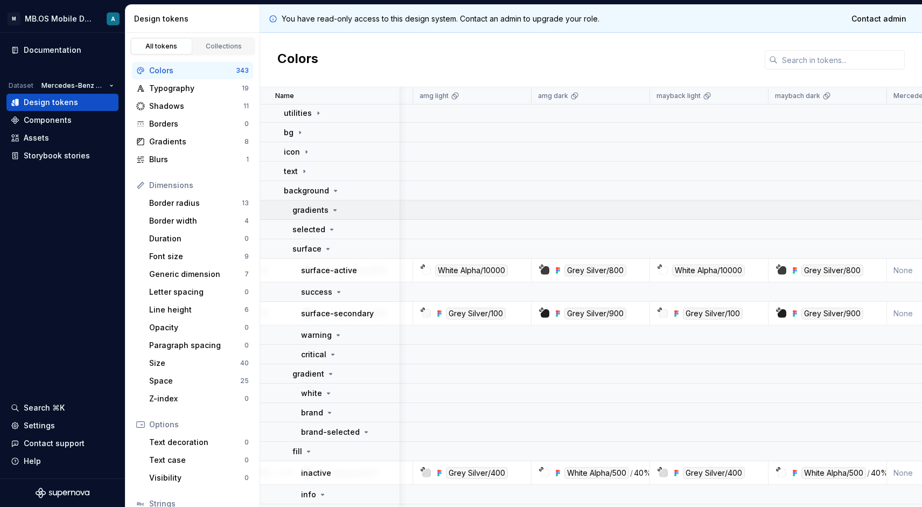
scroll to position [351, 552]
click at [322, 210] on p "gradients" at bounding box center [311, 209] width 36 height 11
click at [321, 246] on div "surface" at bounding box center [313, 248] width 40 height 11
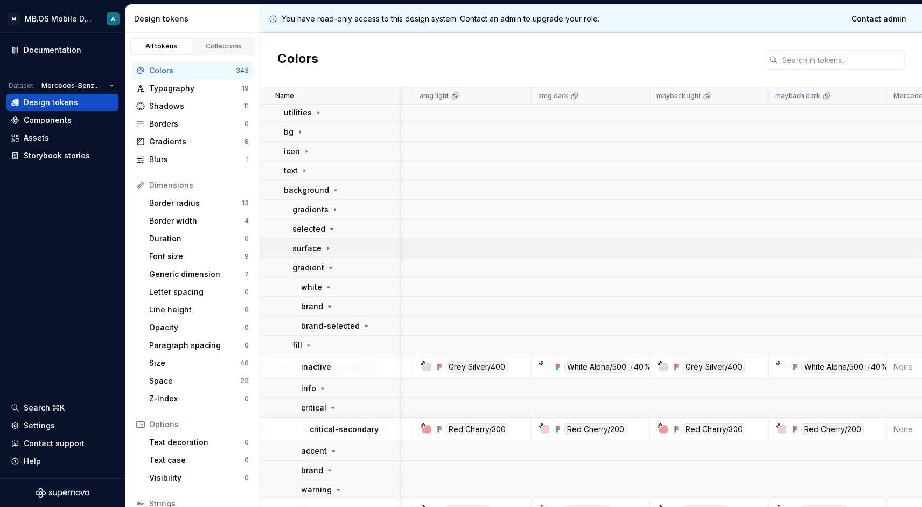
click at [329, 247] on icon at bounding box center [328, 248] width 9 height 9
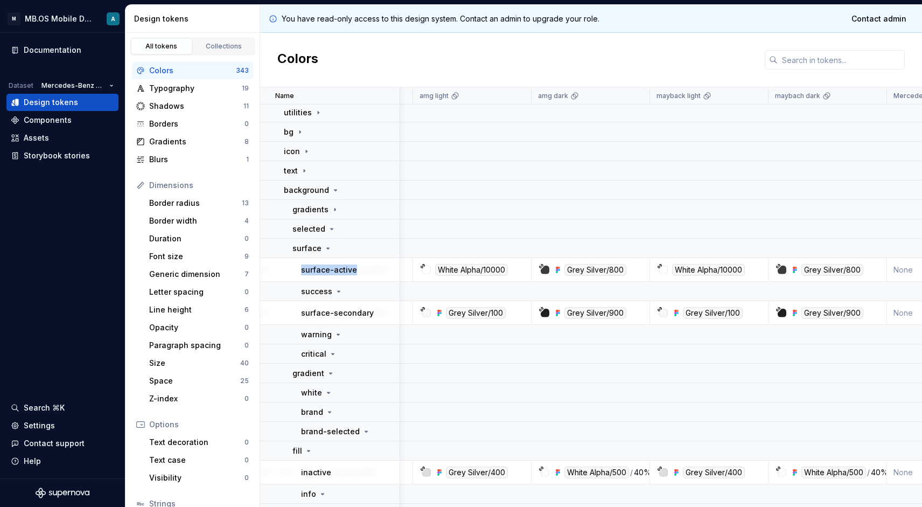
drag, startPoint x: 302, startPoint y: 268, endPoint x: 363, endPoint y: 268, distance: 61.4
click at [363, 268] on div "surface-active" at bounding box center [350, 270] width 98 height 11
click at [330, 291] on p "success" at bounding box center [316, 291] width 31 height 11
click at [313, 247] on p "surface" at bounding box center [307, 248] width 29 height 11
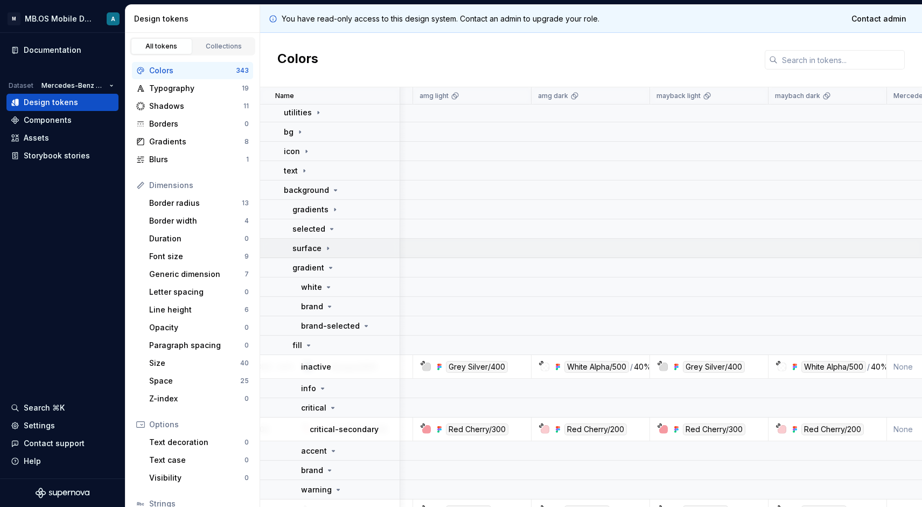
click at [313, 247] on p "surface" at bounding box center [307, 248] width 29 height 11
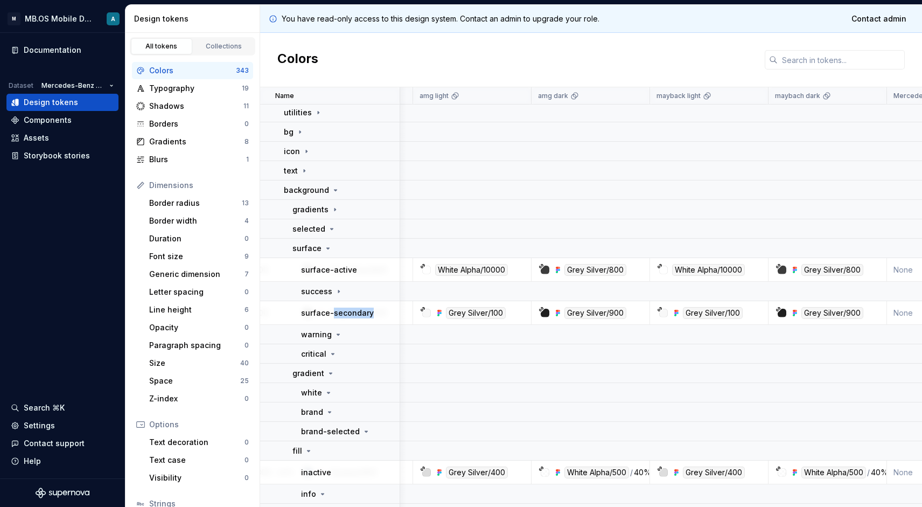
drag, startPoint x: 334, startPoint y: 312, endPoint x: 399, endPoint y: 312, distance: 65.2
click at [399, 312] on div "surface-secondary" at bounding box center [350, 313] width 98 height 11
click at [324, 344] on td "warning" at bounding box center [330, 334] width 140 height 19
click at [321, 339] on p "warning" at bounding box center [316, 334] width 31 height 11
click at [332, 355] on icon at bounding box center [333, 353] width 3 height 1
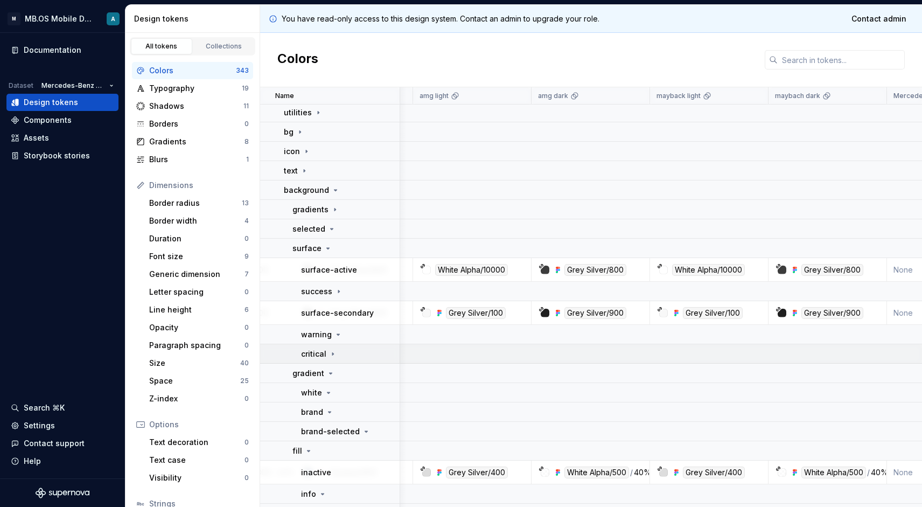
click at [332, 355] on icon at bounding box center [332, 353] width 1 height 3
